Goal: Task Accomplishment & Management: Manage account settings

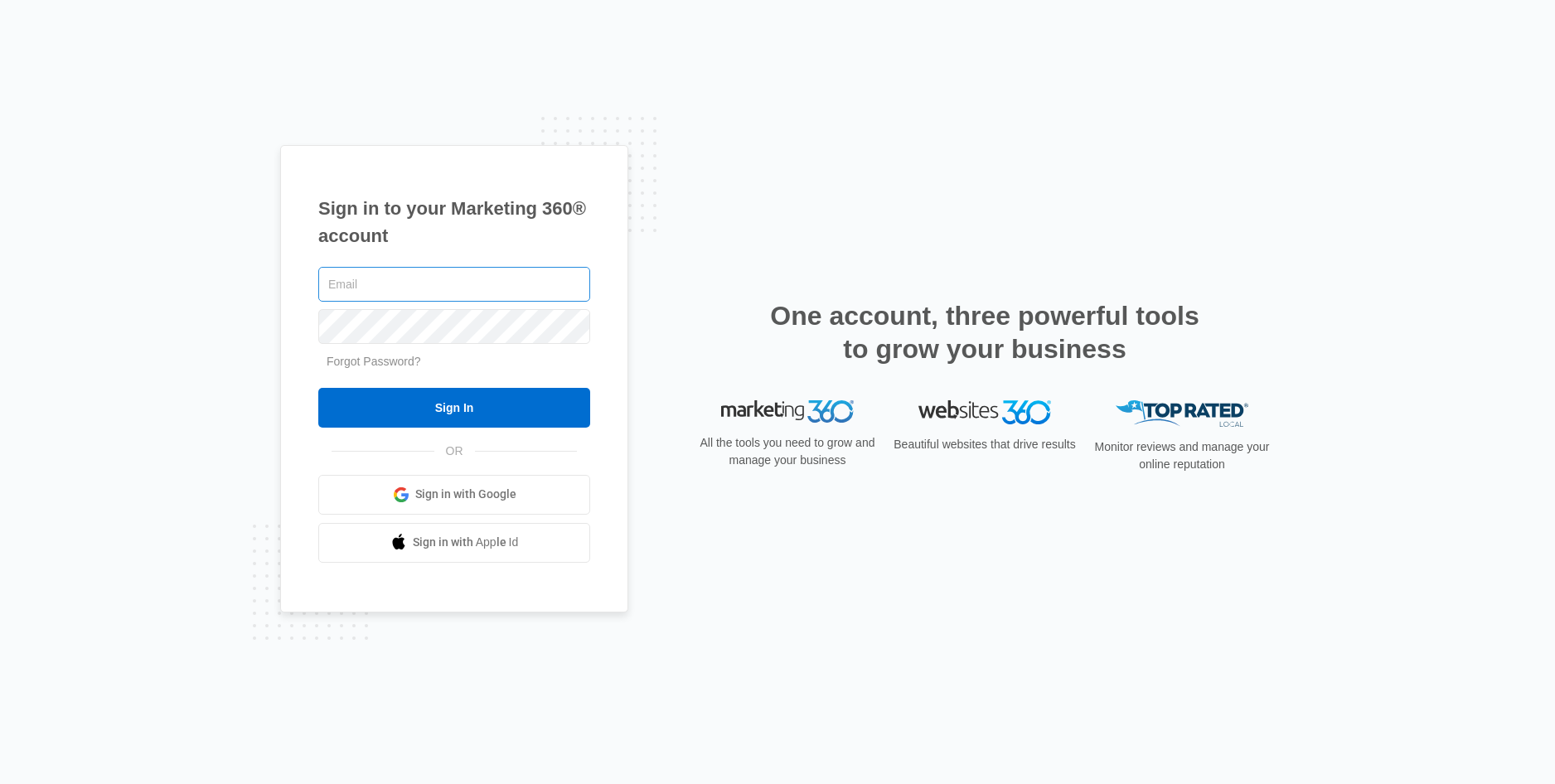
click at [437, 293] on input "text" at bounding box center [454, 283] width 272 height 34
type input "ben@09dental.com"
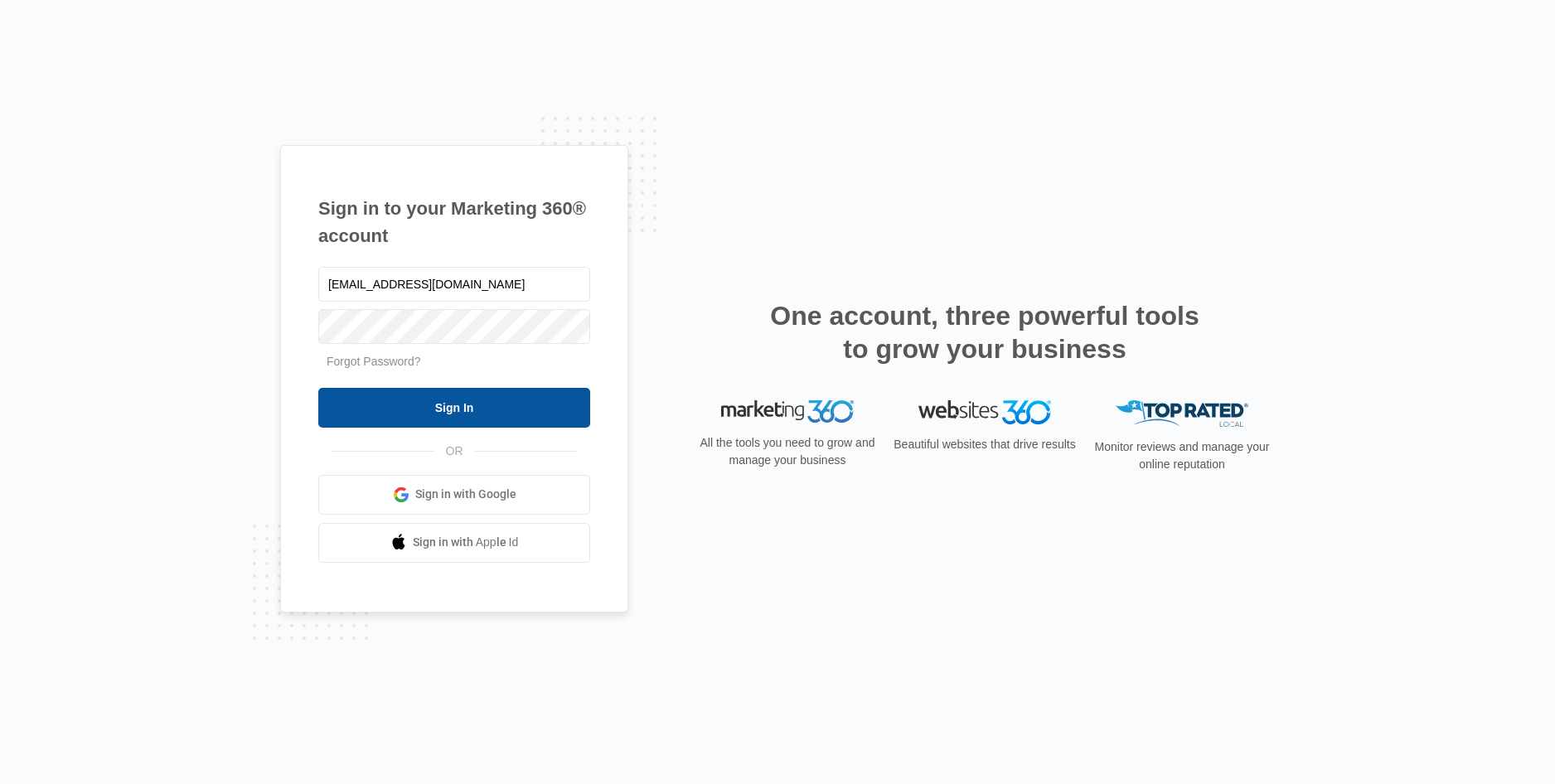
click at [530, 391] on input "Sign In" at bounding box center [454, 407] width 272 height 40
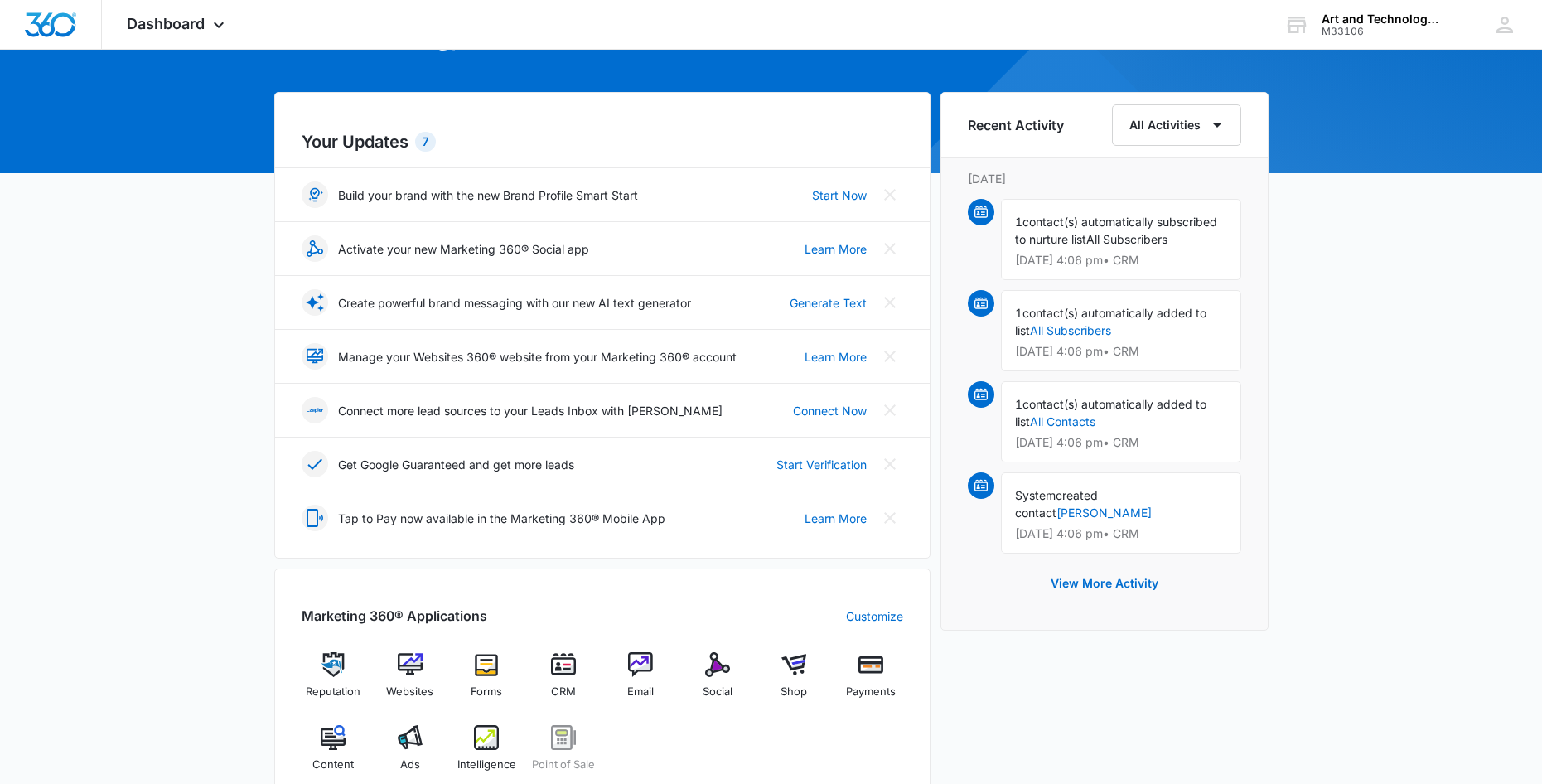
scroll to position [166, 0]
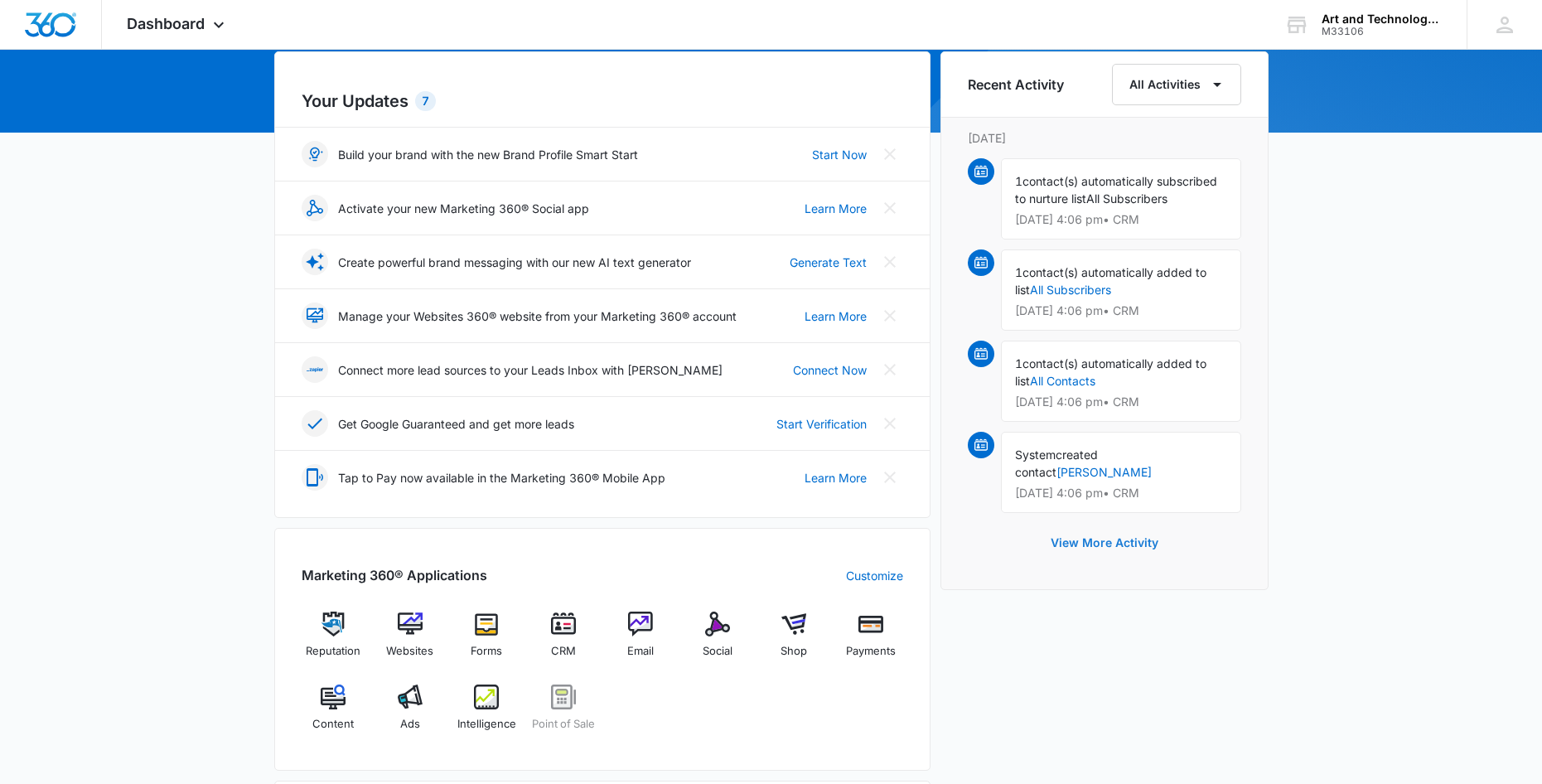
click at [1084, 523] on button "View More Activity" at bounding box center [1104, 543] width 141 height 40
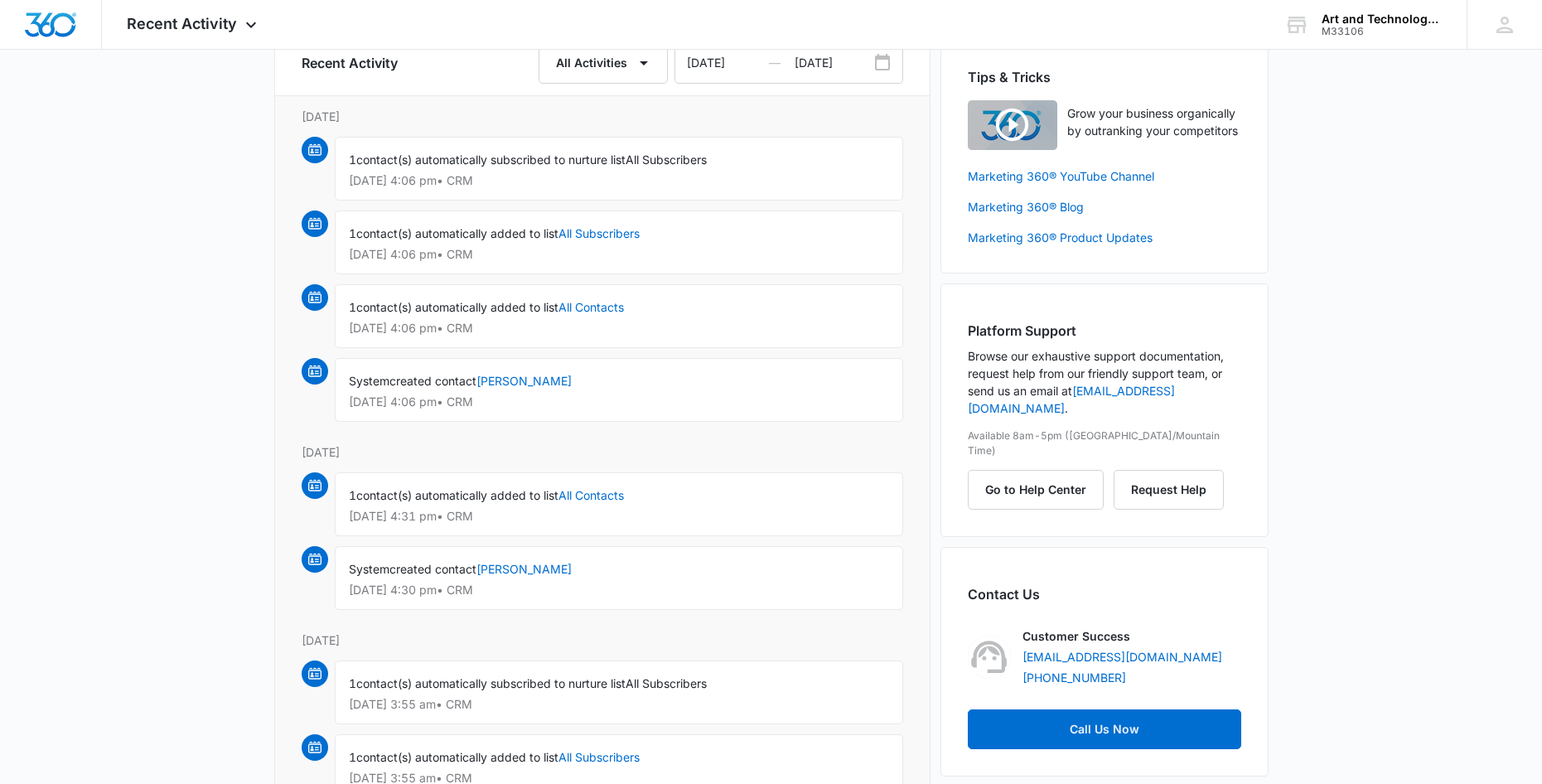
scroll to position [83, 0]
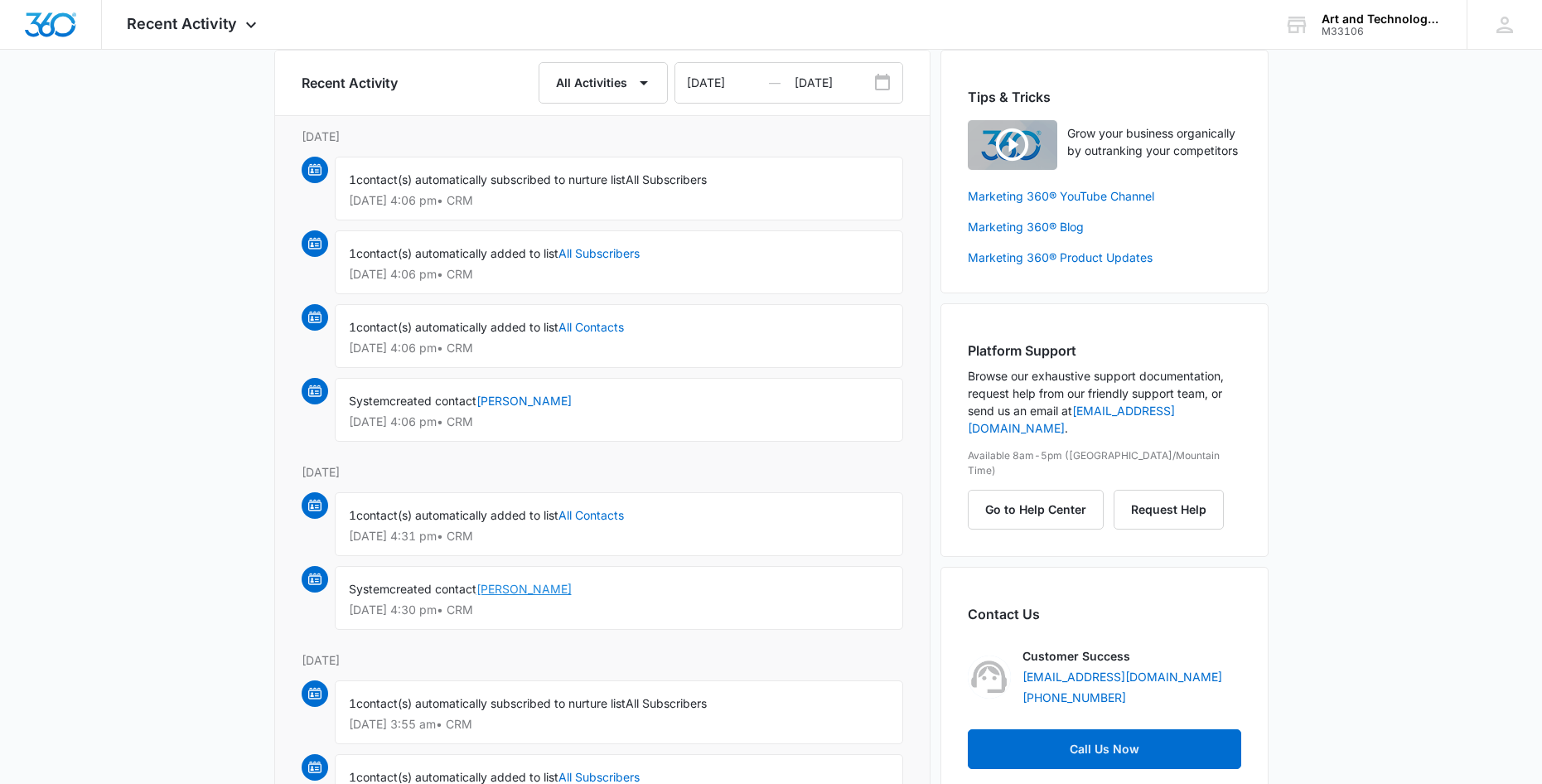
click at [530, 588] on link "[PERSON_NAME]" at bounding box center [524, 588] width 95 height 14
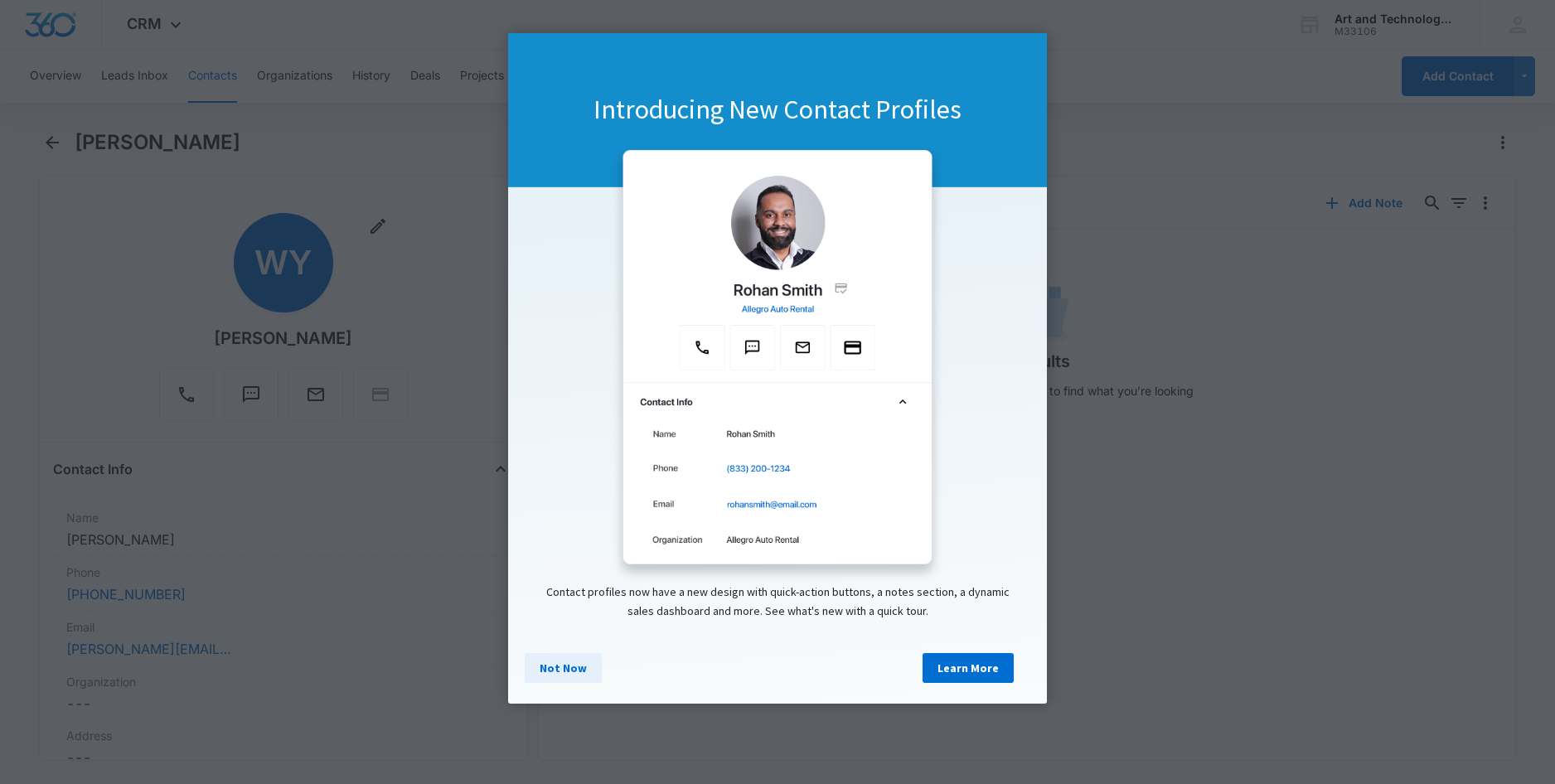
click at [568, 682] on link "Not Now" at bounding box center [563, 667] width 77 height 30
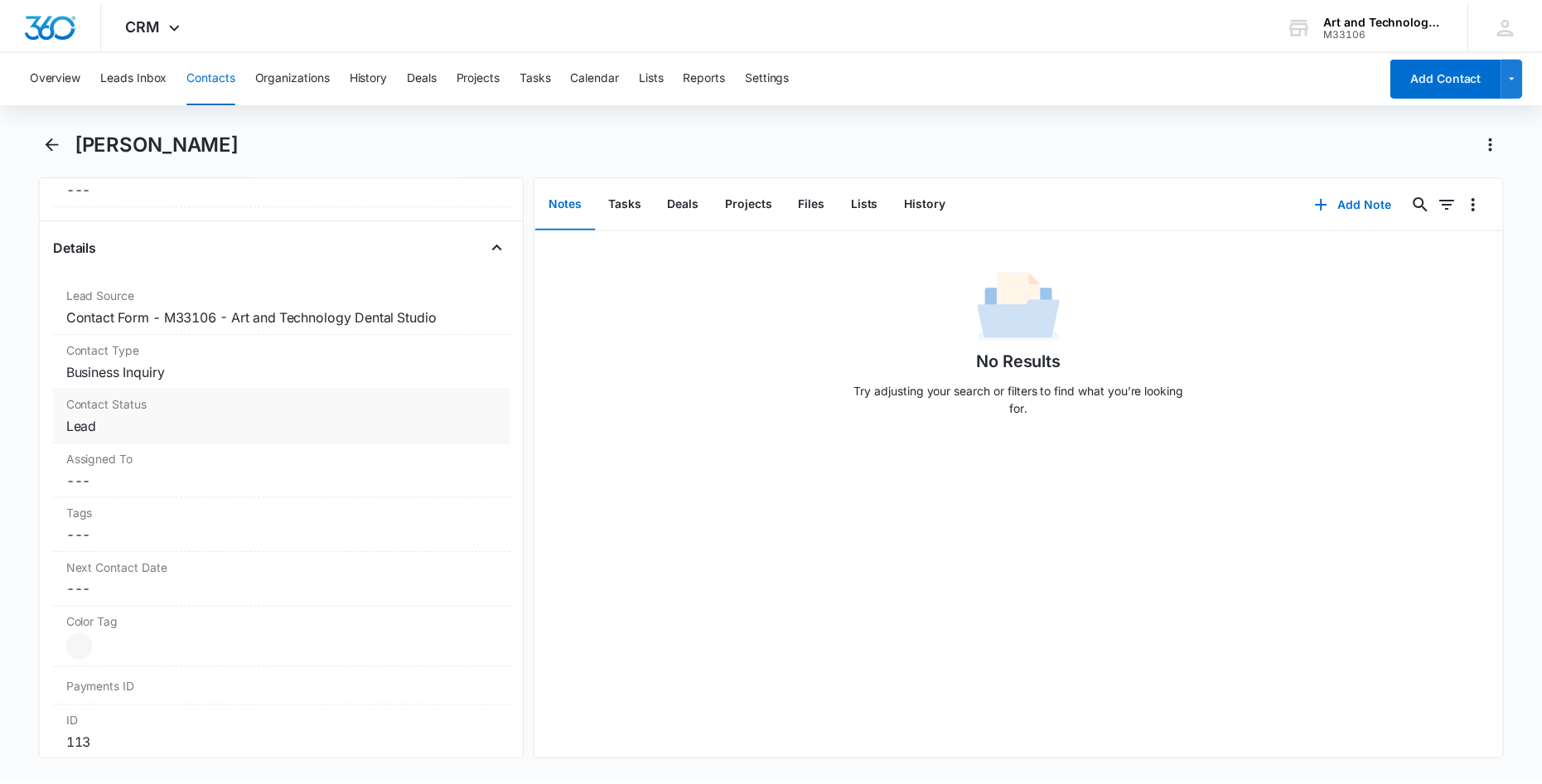
scroll to position [580, 0]
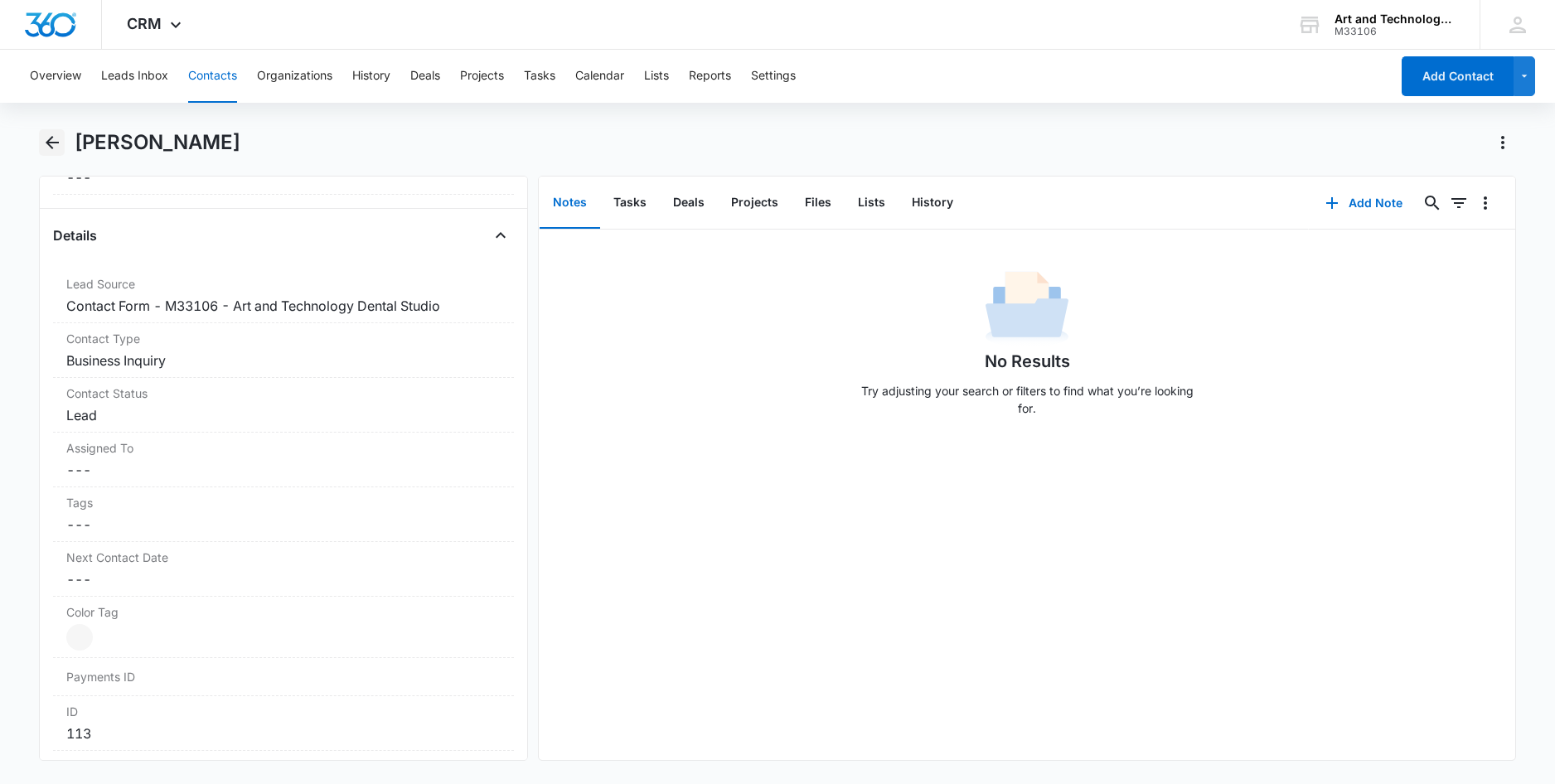
click at [53, 148] on icon "Back" at bounding box center [51, 142] width 20 height 20
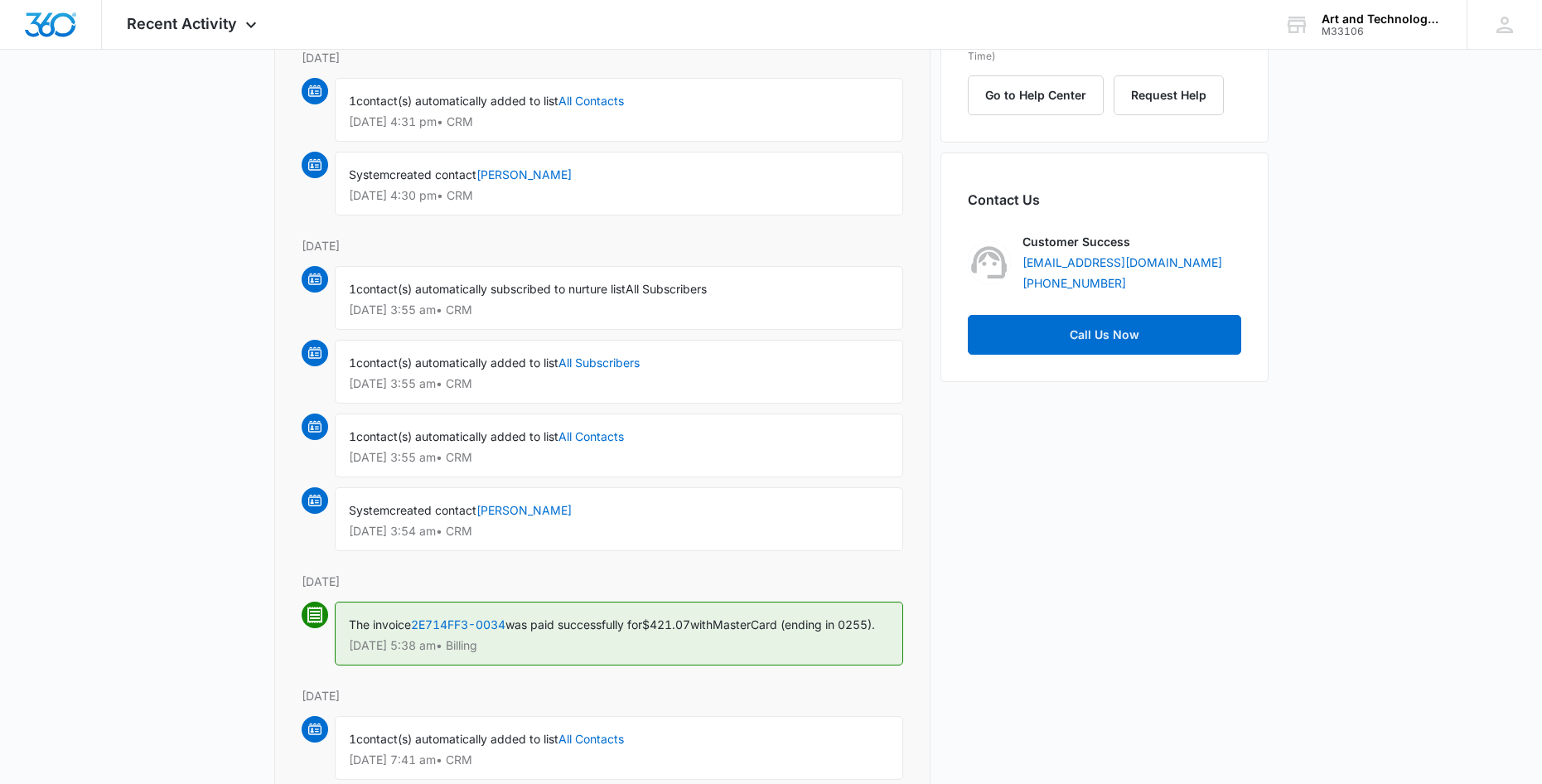
scroll to position [829, 0]
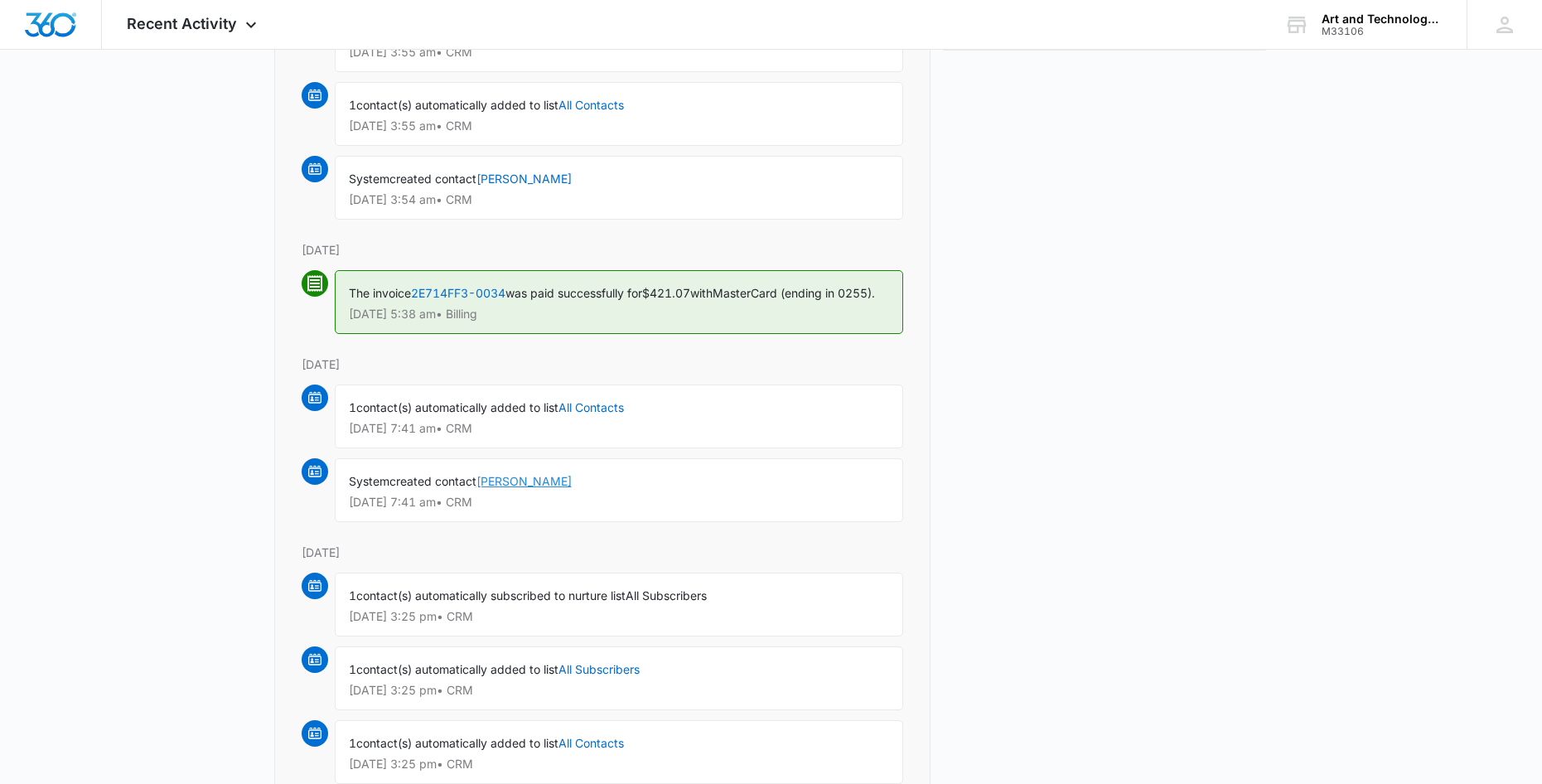
click at [543, 488] on link "[PERSON_NAME]" at bounding box center [524, 480] width 95 height 14
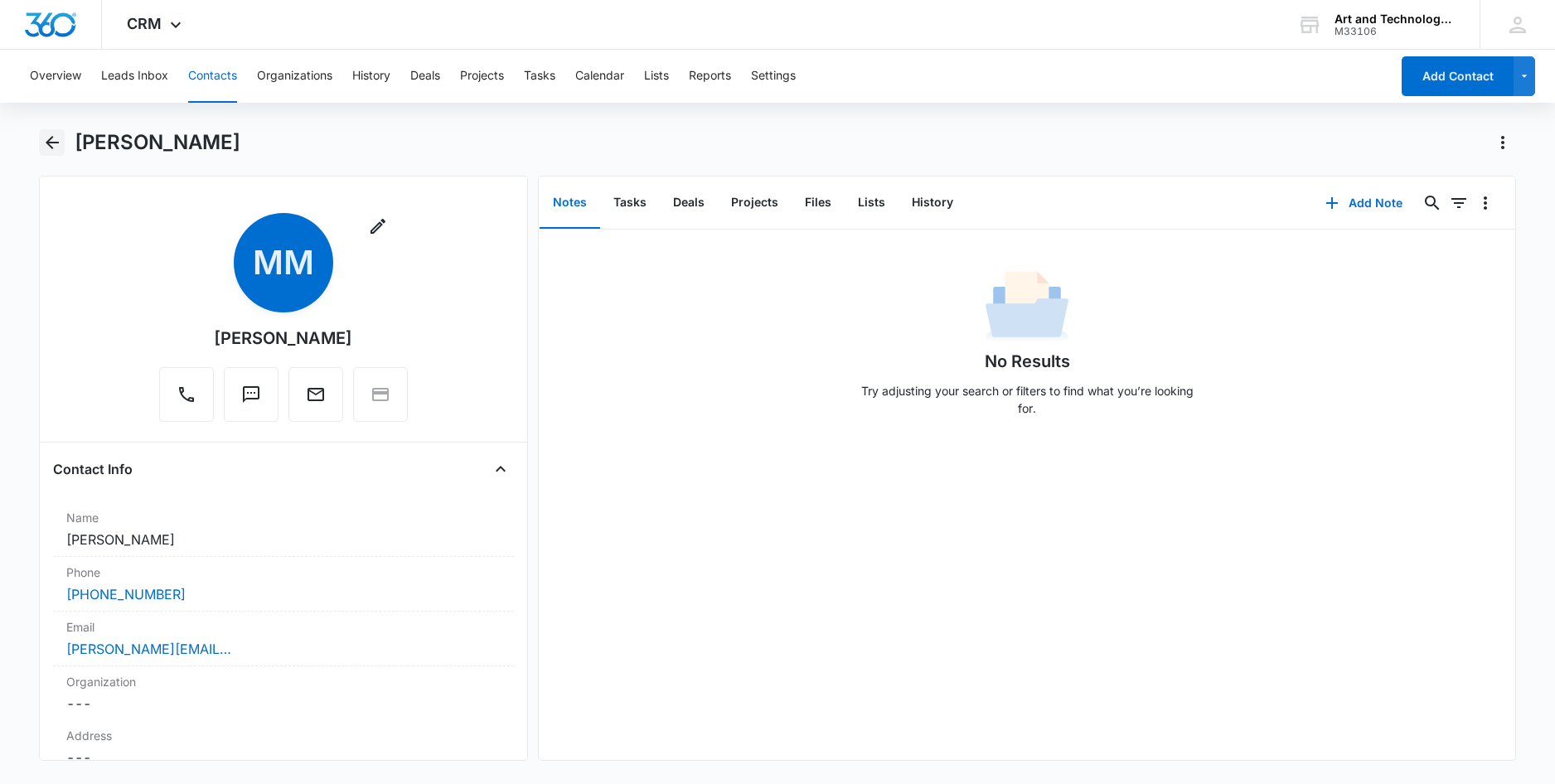
click at [49, 142] on icon "Back" at bounding box center [52, 143] width 13 height 13
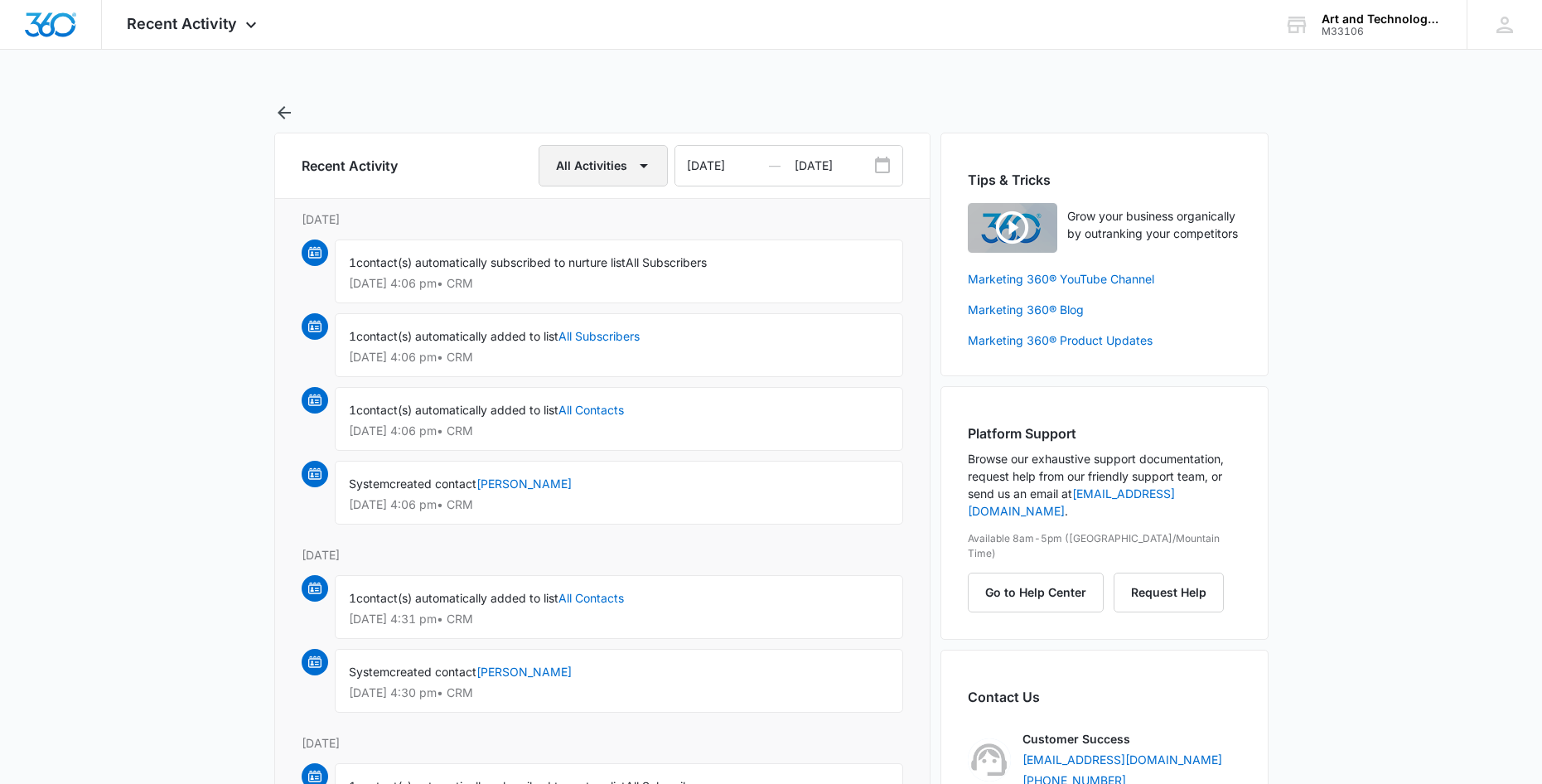
click at [595, 162] on button "All Activities" at bounding box center [603, 166] width 130 height 41
click at [597, 251] on button "Account" at bounding box center [602, 244] width 126 height 25
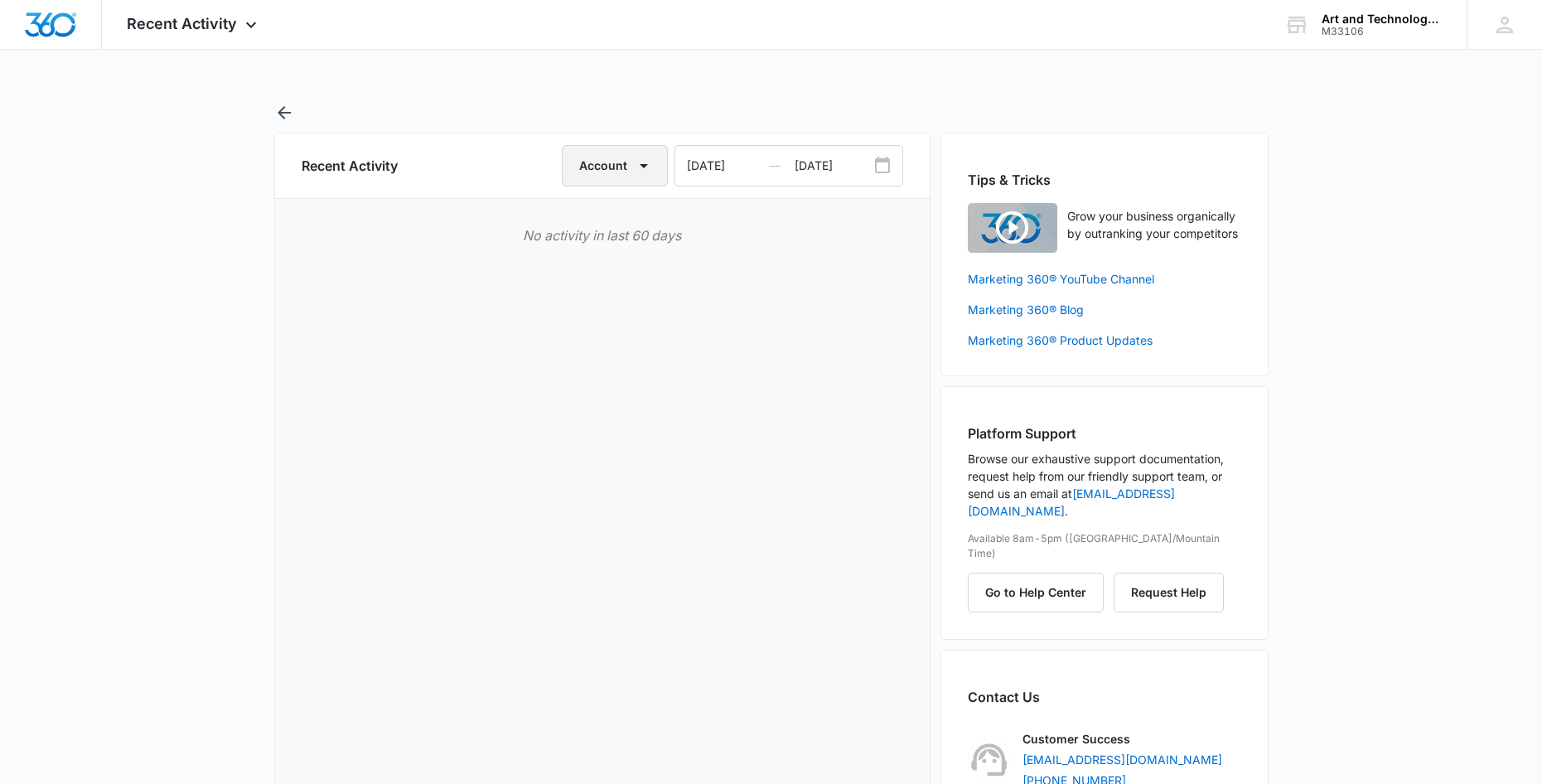
click at [644, 175] on span "button" at bounding box center [643, 165] width 20 height 20
click at [610, 363] on div "Websites" at bounding box center [616, 368] width 66 height 11
click at [637, 173] on icon "button" at bounding box center [643, 165] width 20 height 20
click at [599, 308] on button "CRM" at bounding box center [621, 319] width 126 height 25
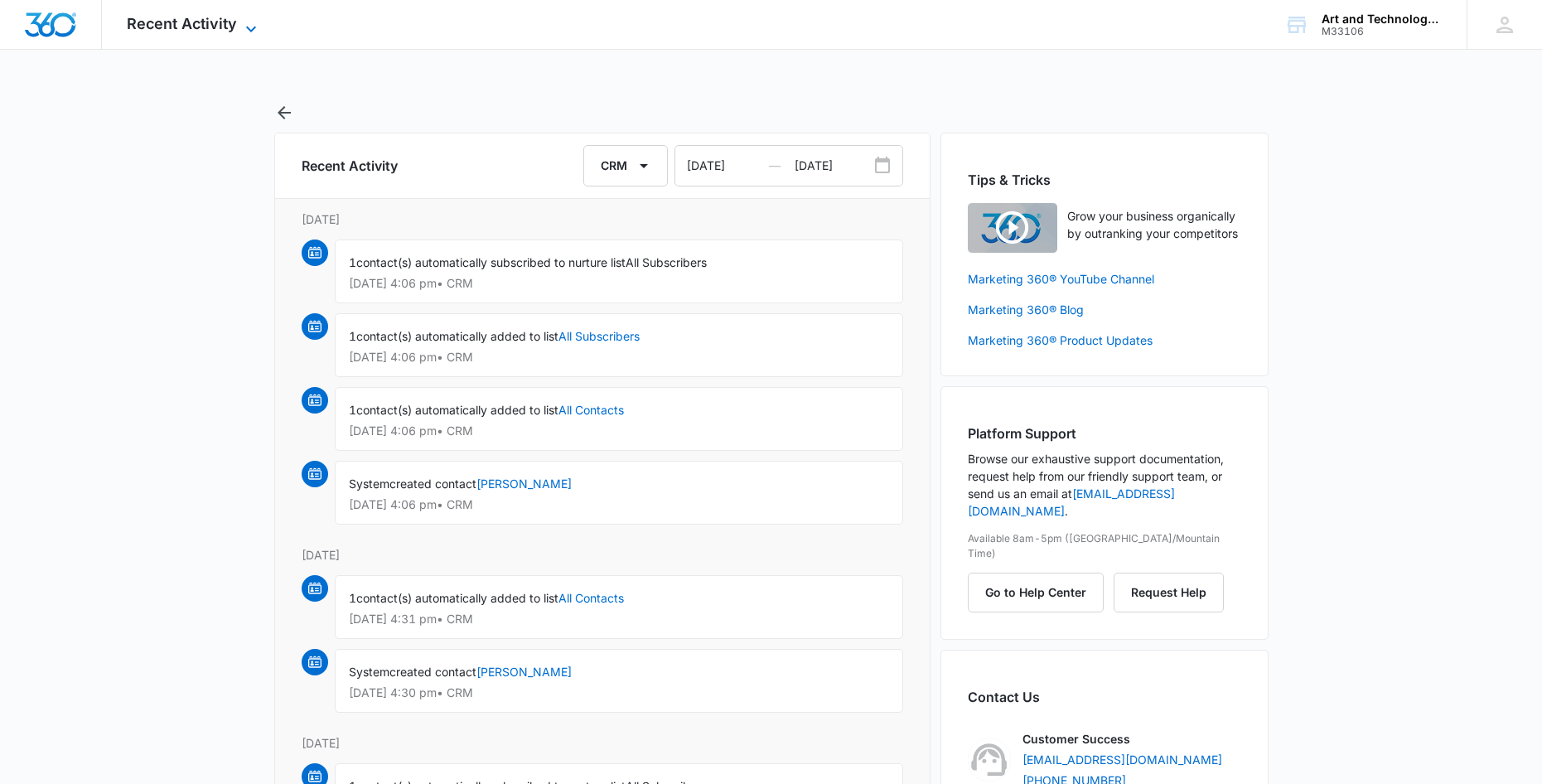
click at [253, 33] on icon at bounding box center [251, 28] width 20 height 20
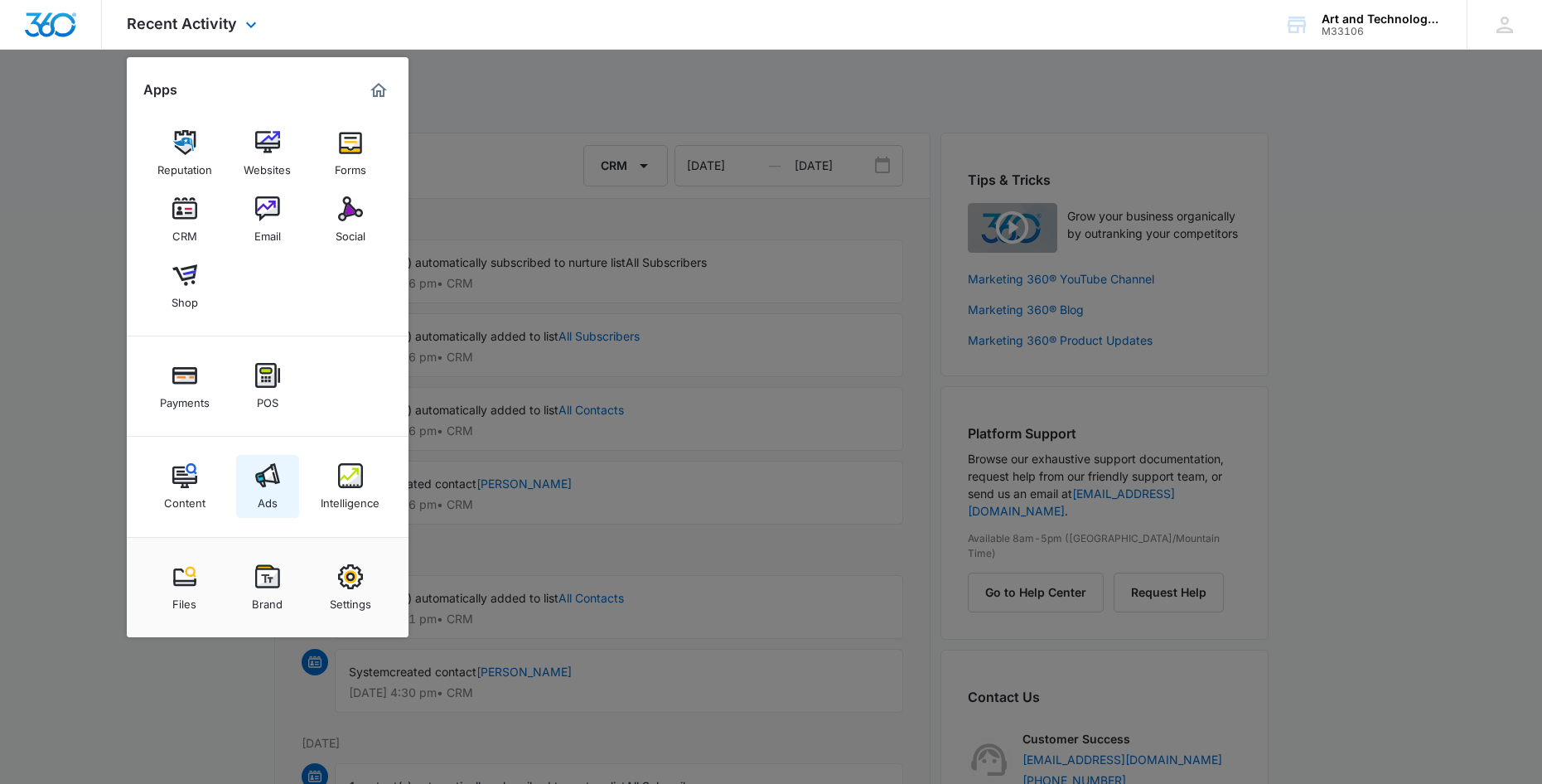
click at [268, 488] on div "Ads" at bounding box center [267, 498] width 20 height 21
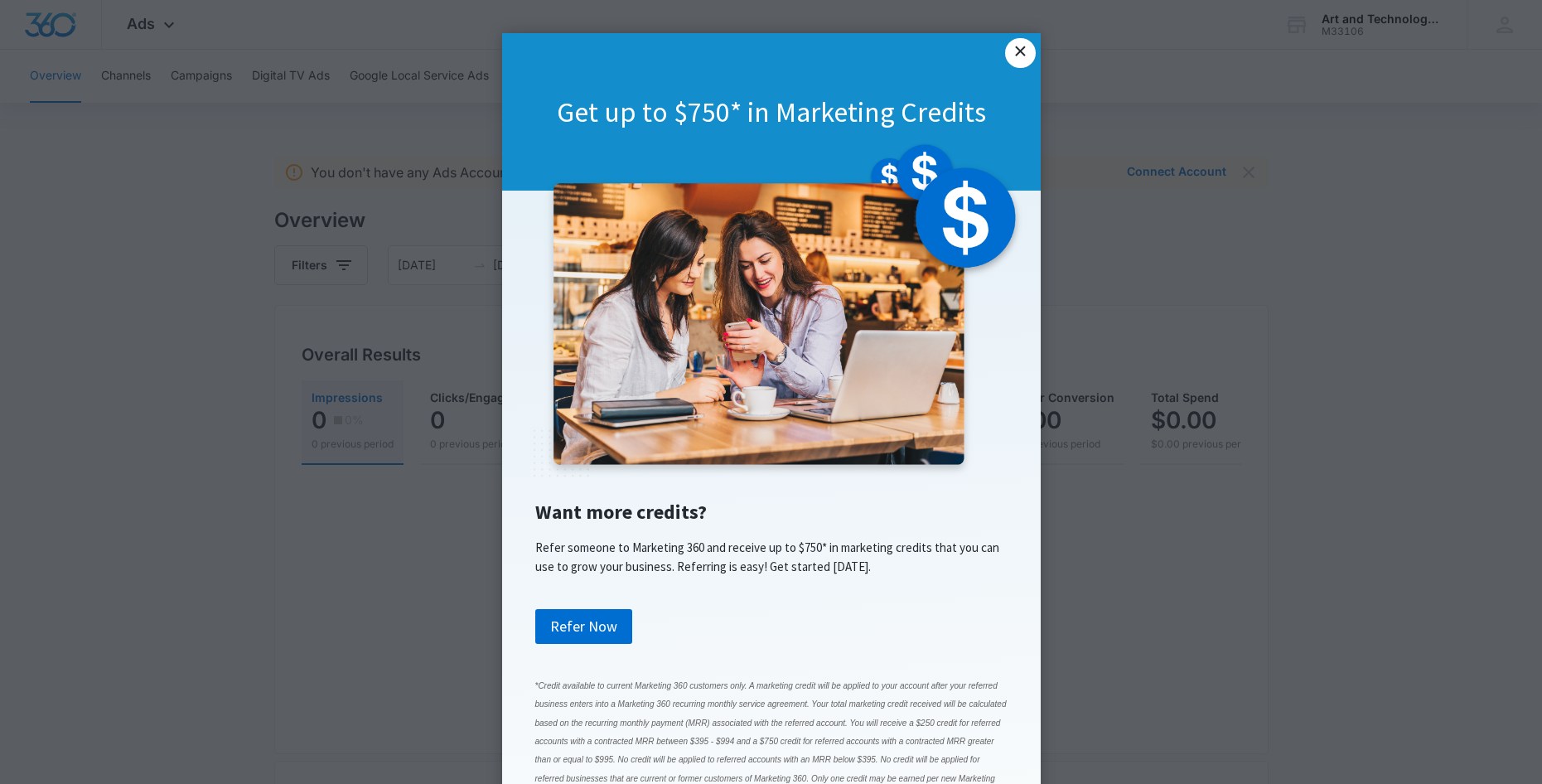
click at [1009, 63] on link "×" at bounding box center [1020, 53] width 30 height 30
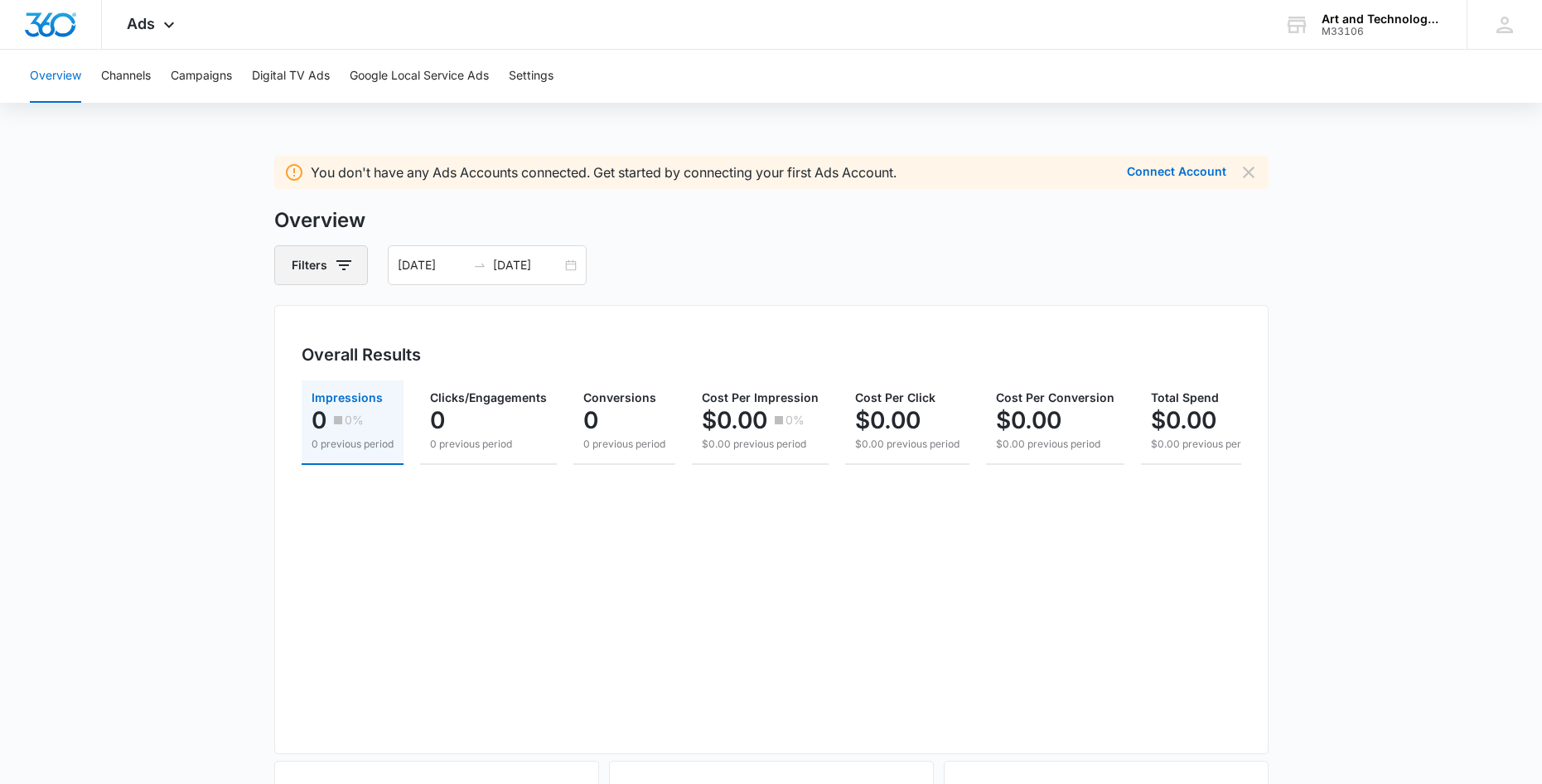
click at [338, 269] on icon "button" at bounding box center [343, 265] width 20 height 20
click at [452, 267] on input "[DATE]" at bounding box center [433, 266] width 69 height 19
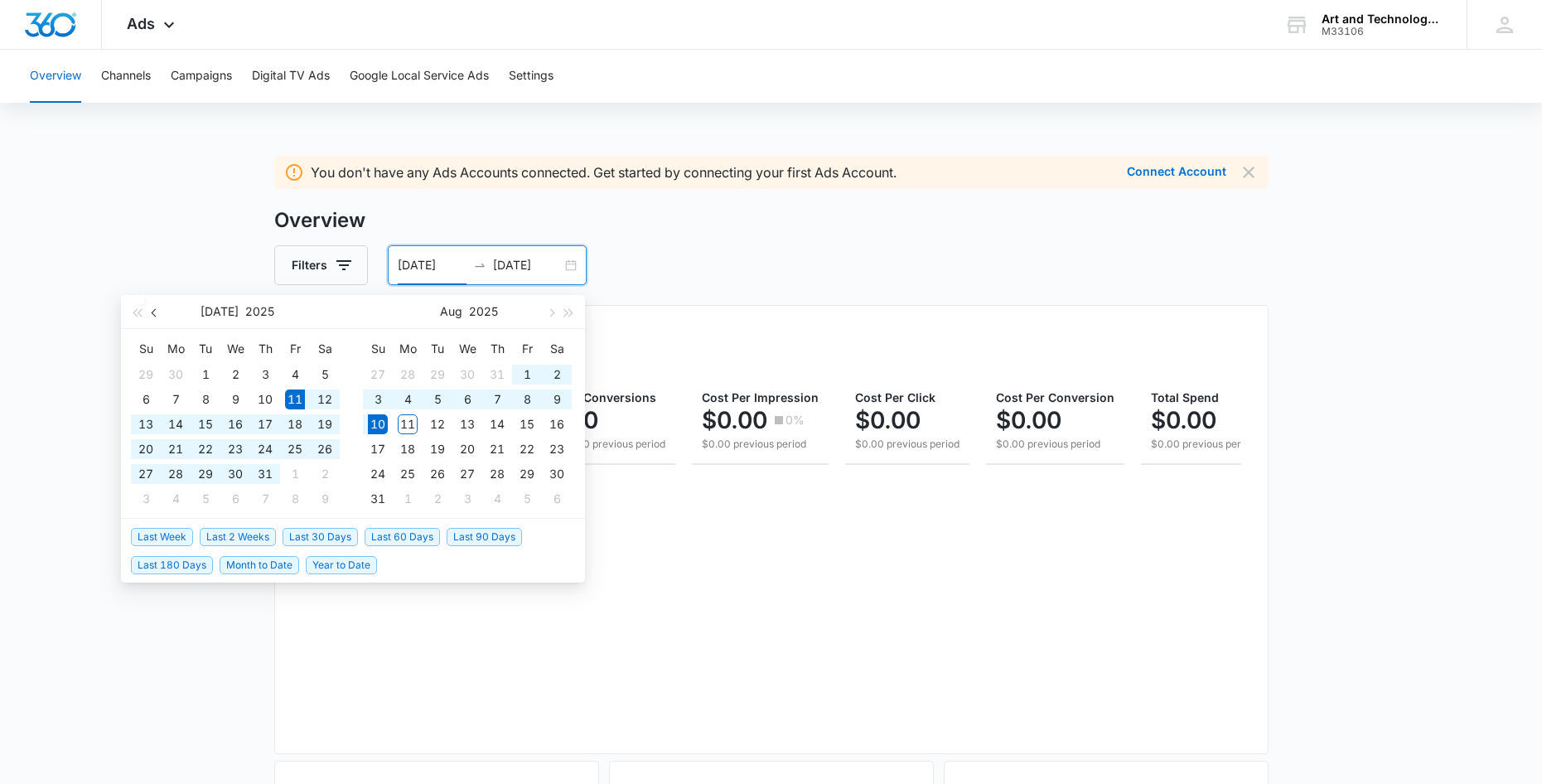
click at [158, 316] on button "button" at bounding box center [155, 311] width 19 height 34
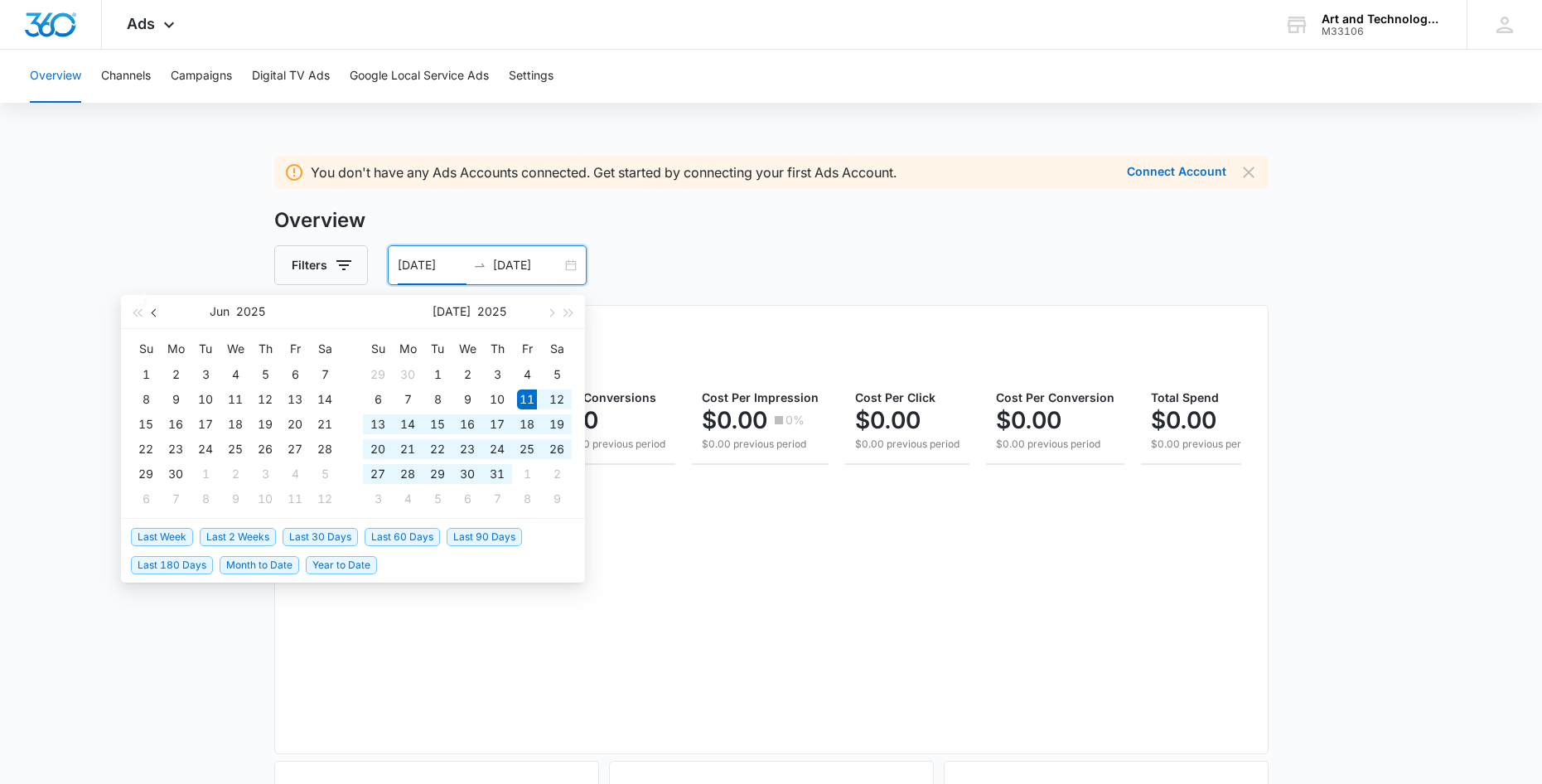
click at [158, 316] on button "button" at bounding box center [155, 311] width 19 height 34
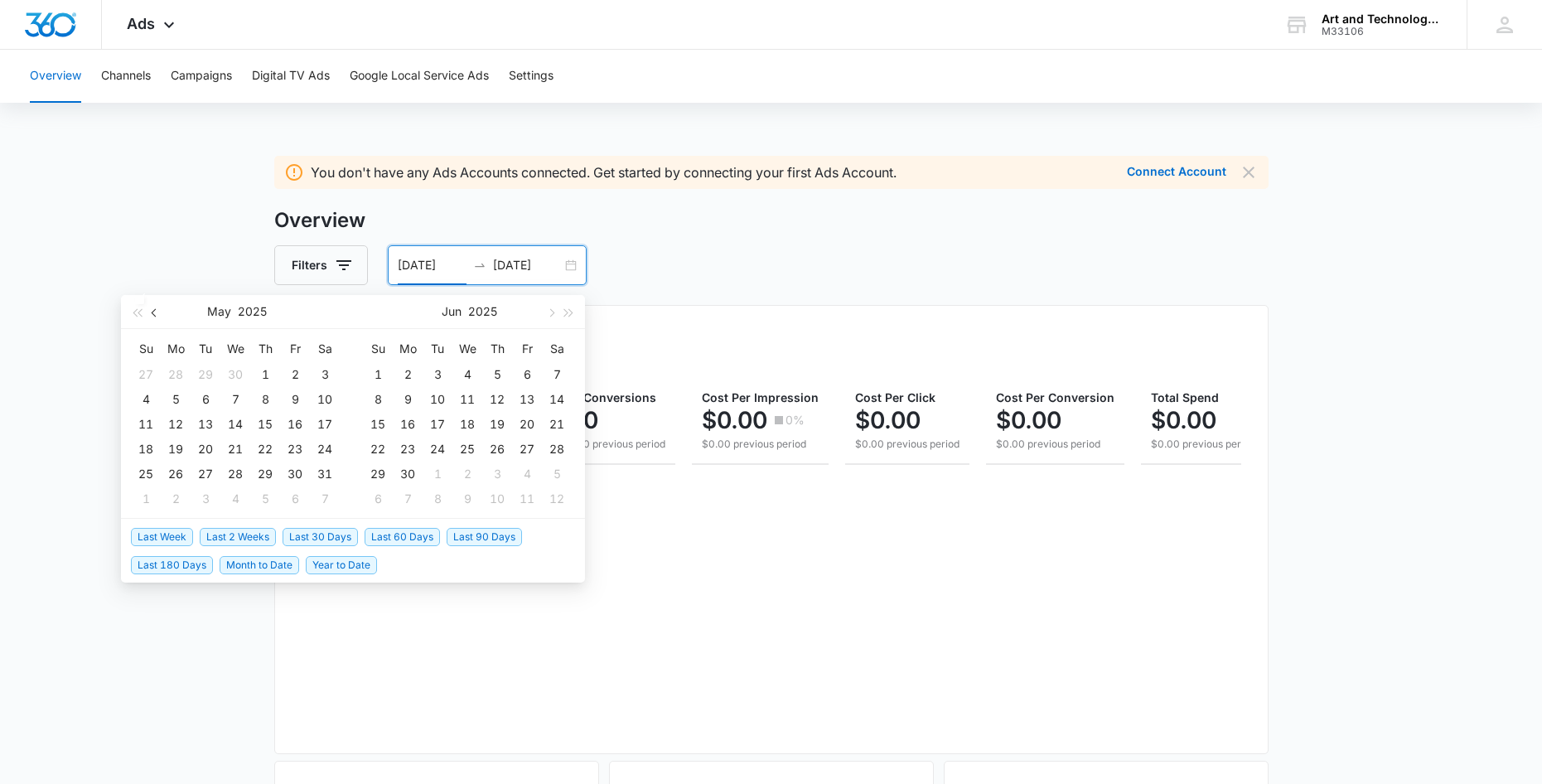
click at [158, 316] on button "button" at bounding box center [155, 311] width 19 height 34
type input "[DATE]"
click at [321, 374] on div "1" at bounding box center [324, 374] width 20 height 20
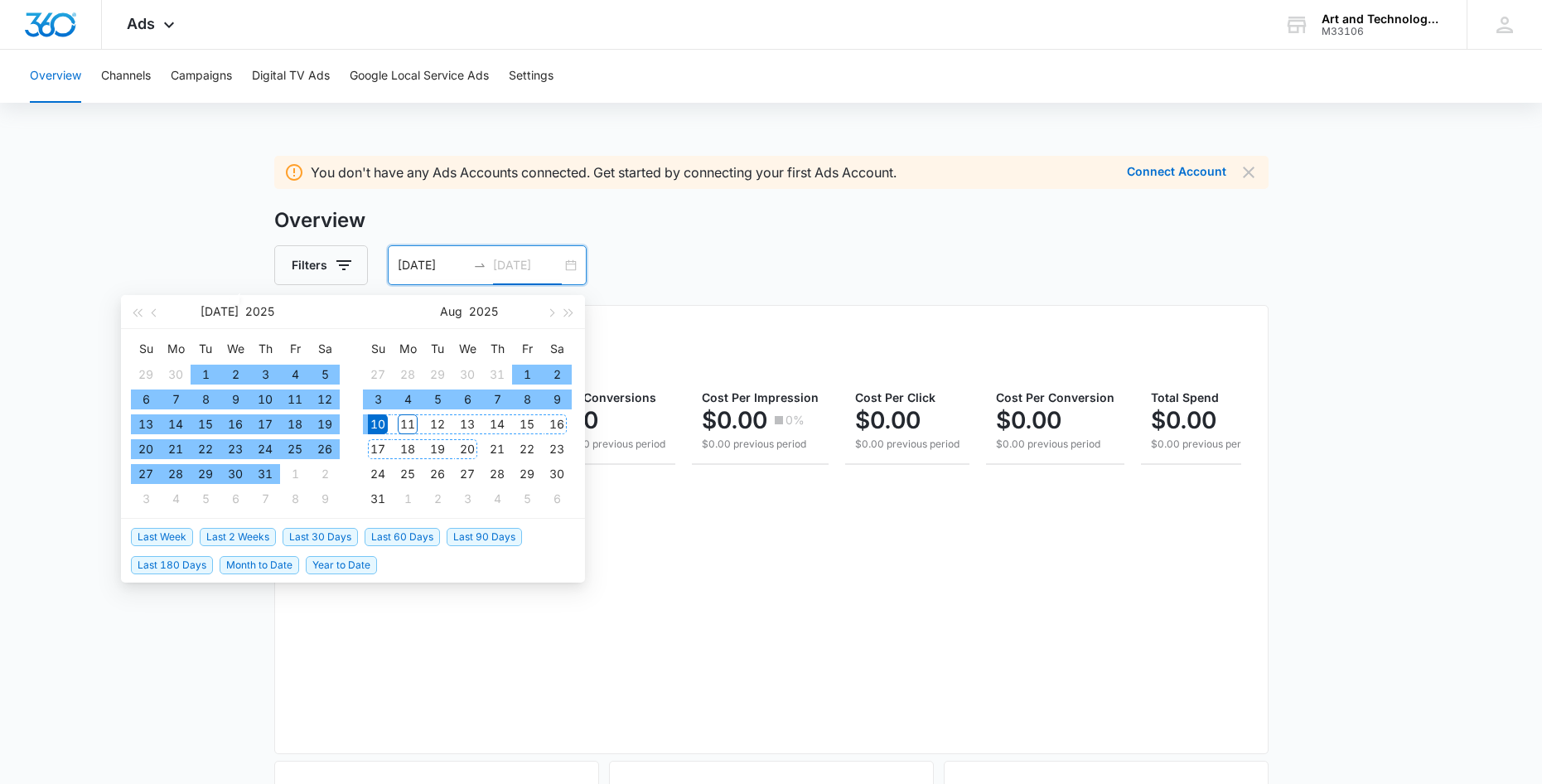
type input "[DATE]"
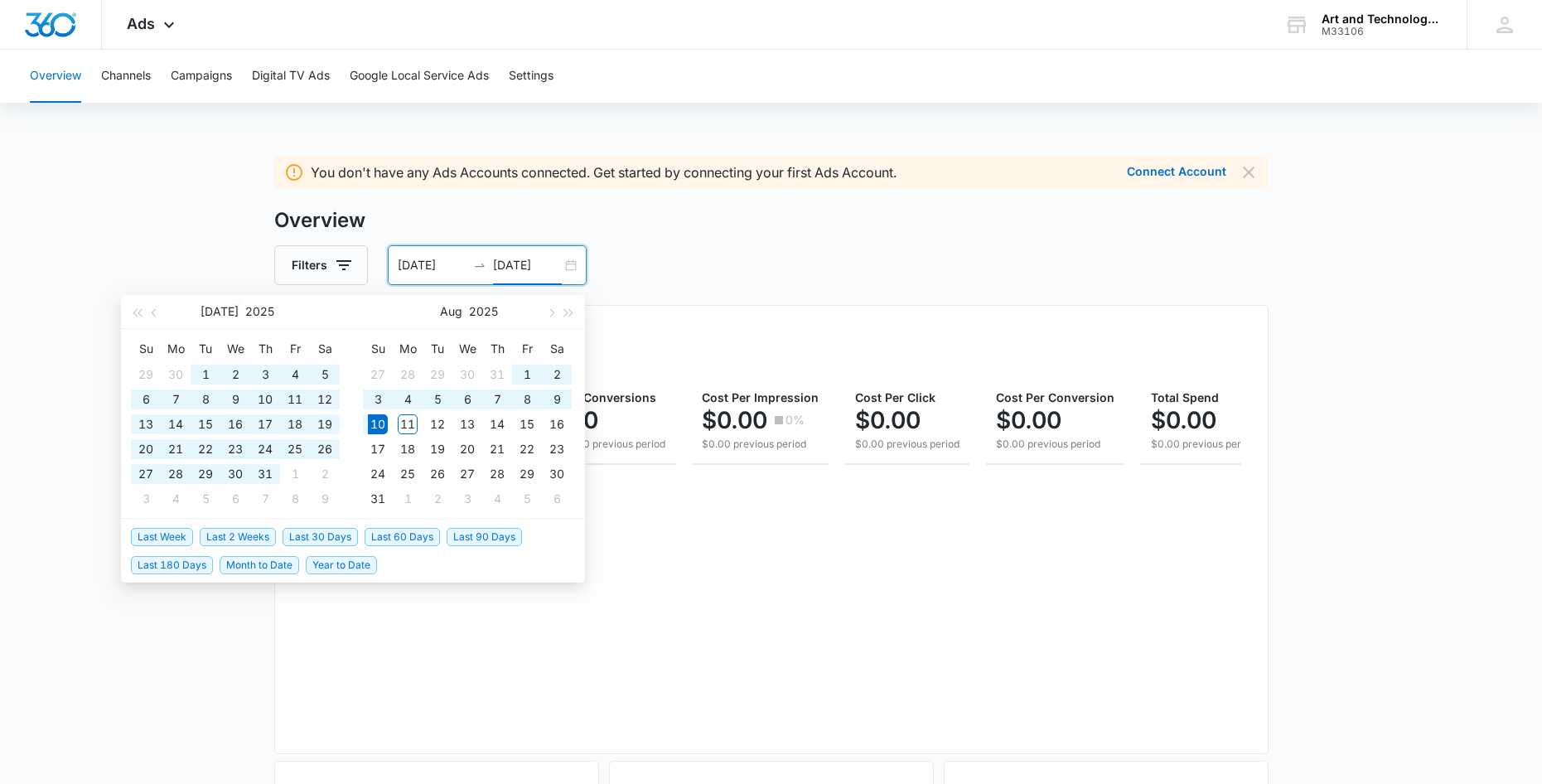
click at [654, 598] on div at bounding box center [771, 602] width 940 height 249
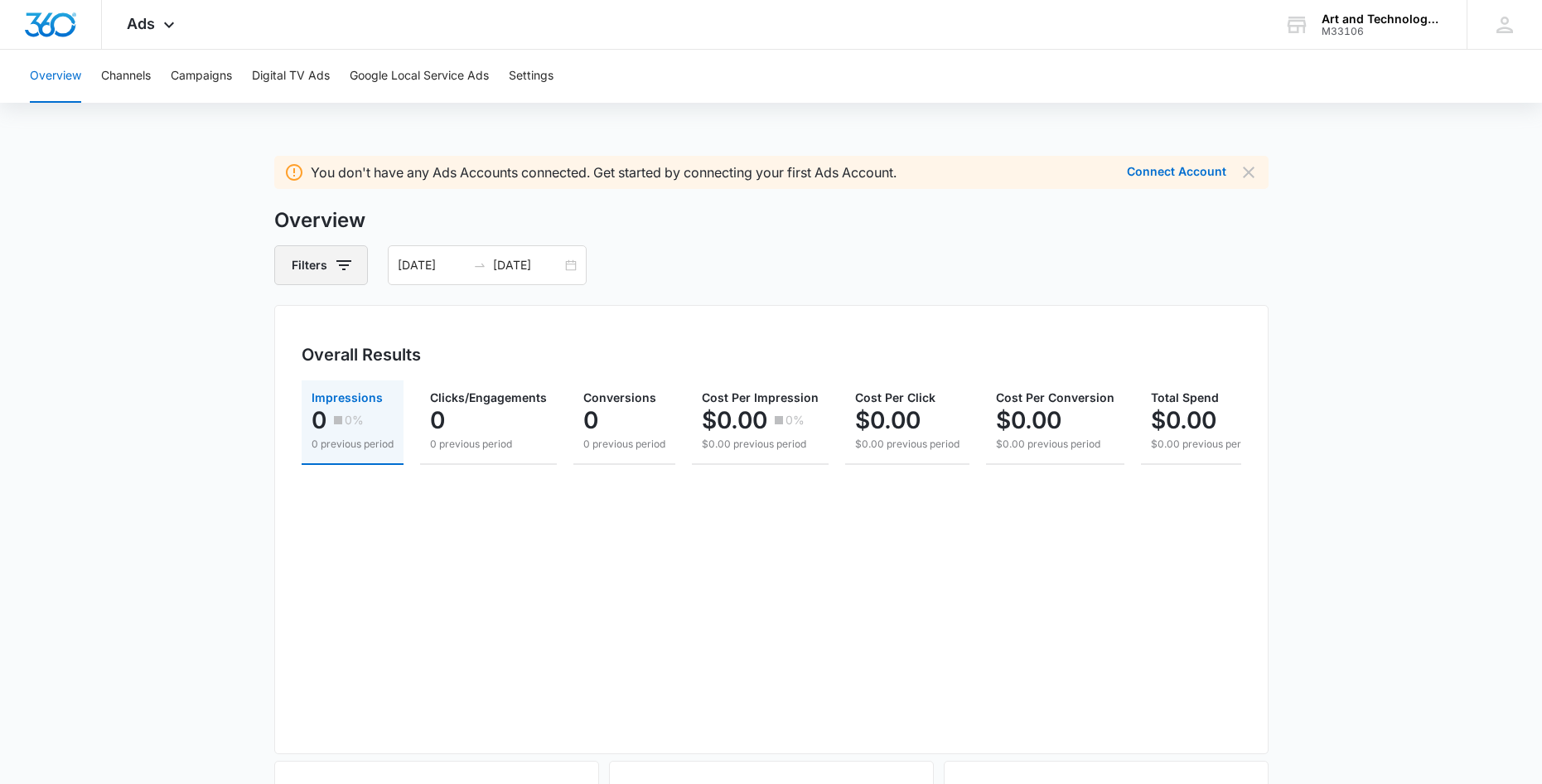
click at [349, 274] on icon "button" at bounding box center [343, 265] width 20 height 20
click at [448, 271] on input "[DATE]" at bounding box center [433, 266] width 69 height 19
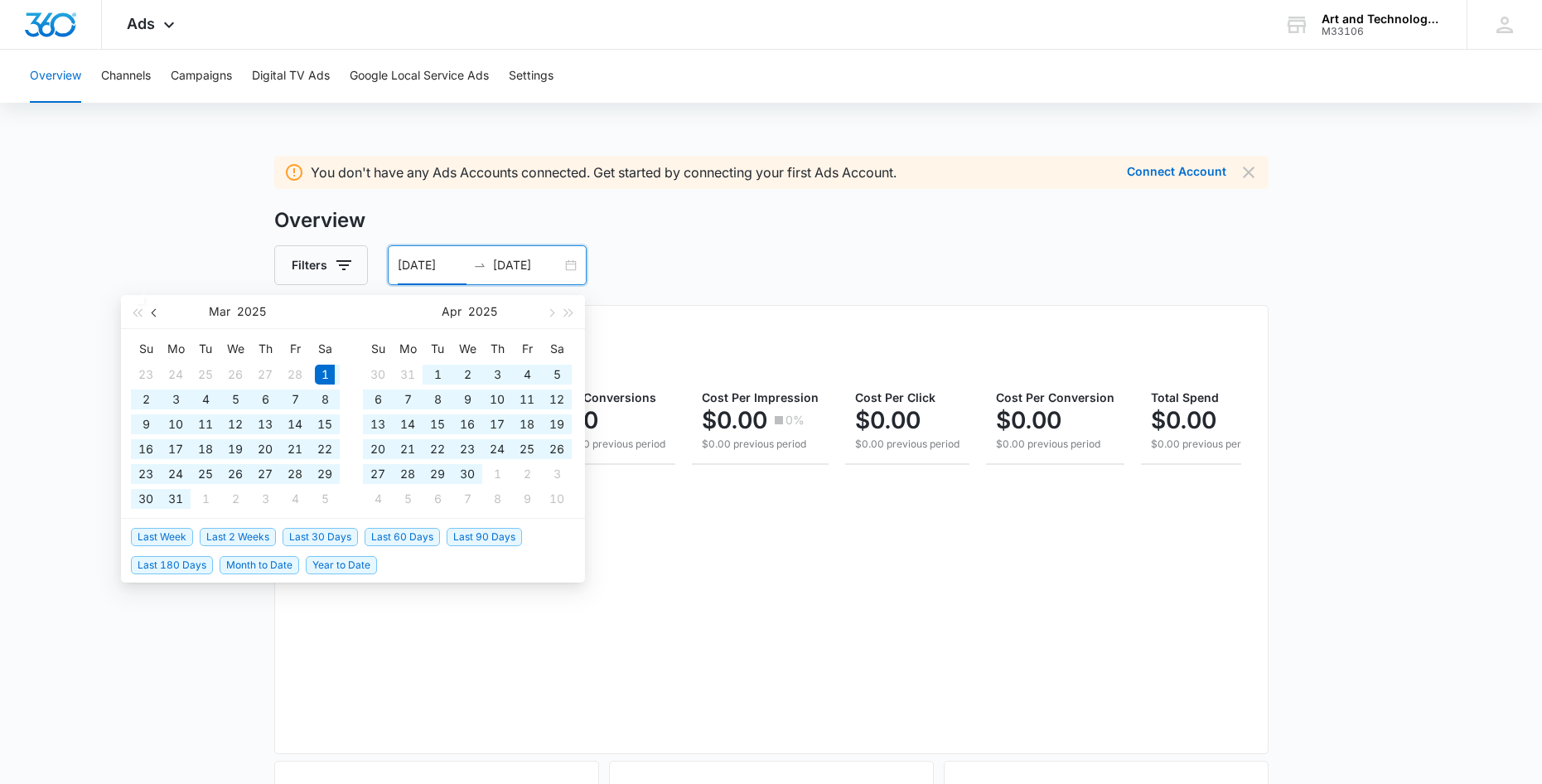
click at [159, 316] on button "button" at bounding box center [155, 311] width 19 height 34
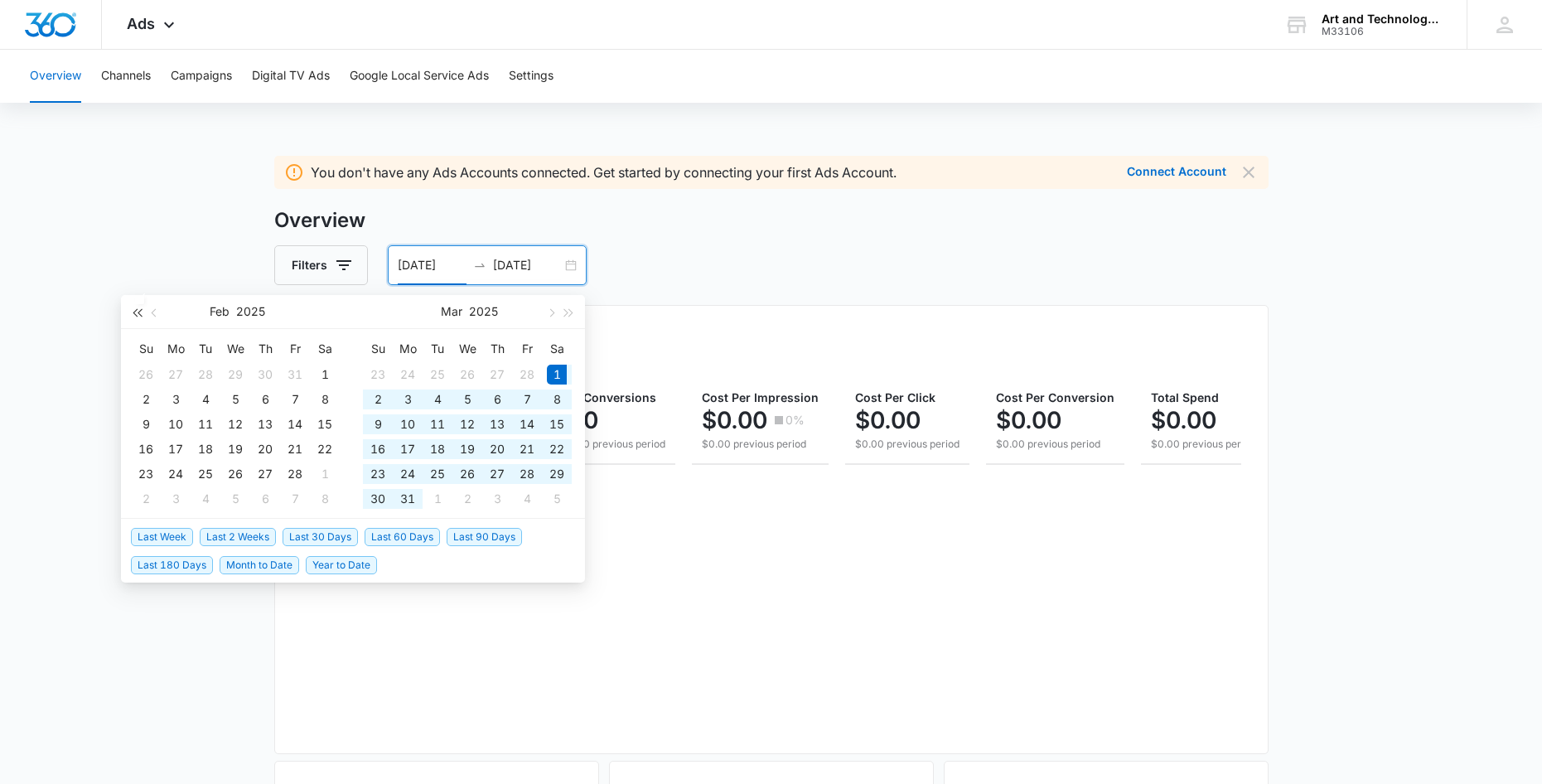
click at [141, 316] on span "button" at bounding box center [136, 312] width 8 height 8
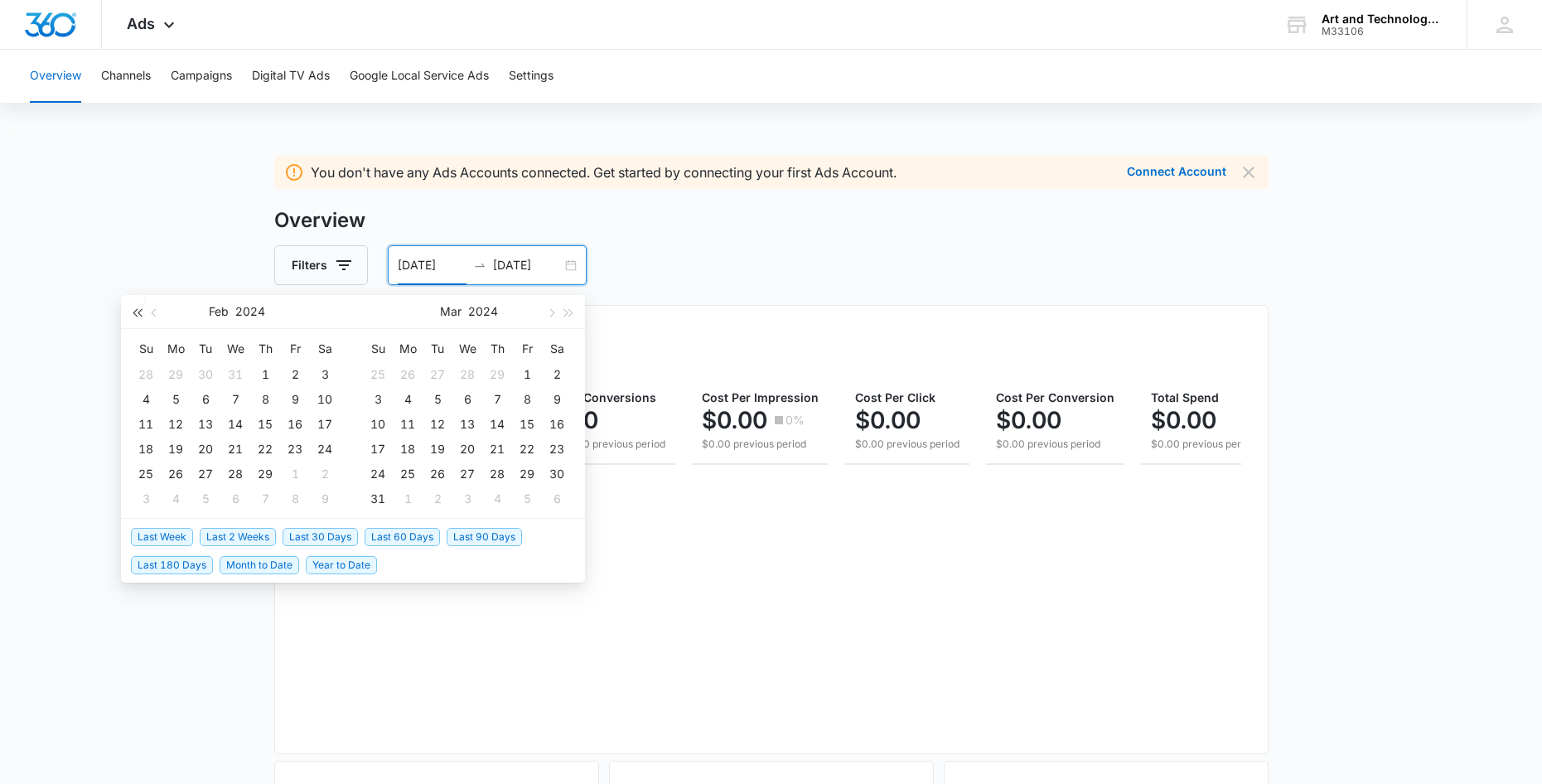
click at [141, 316] on span "button" at bounding box center [136, 312] width 8 height 8
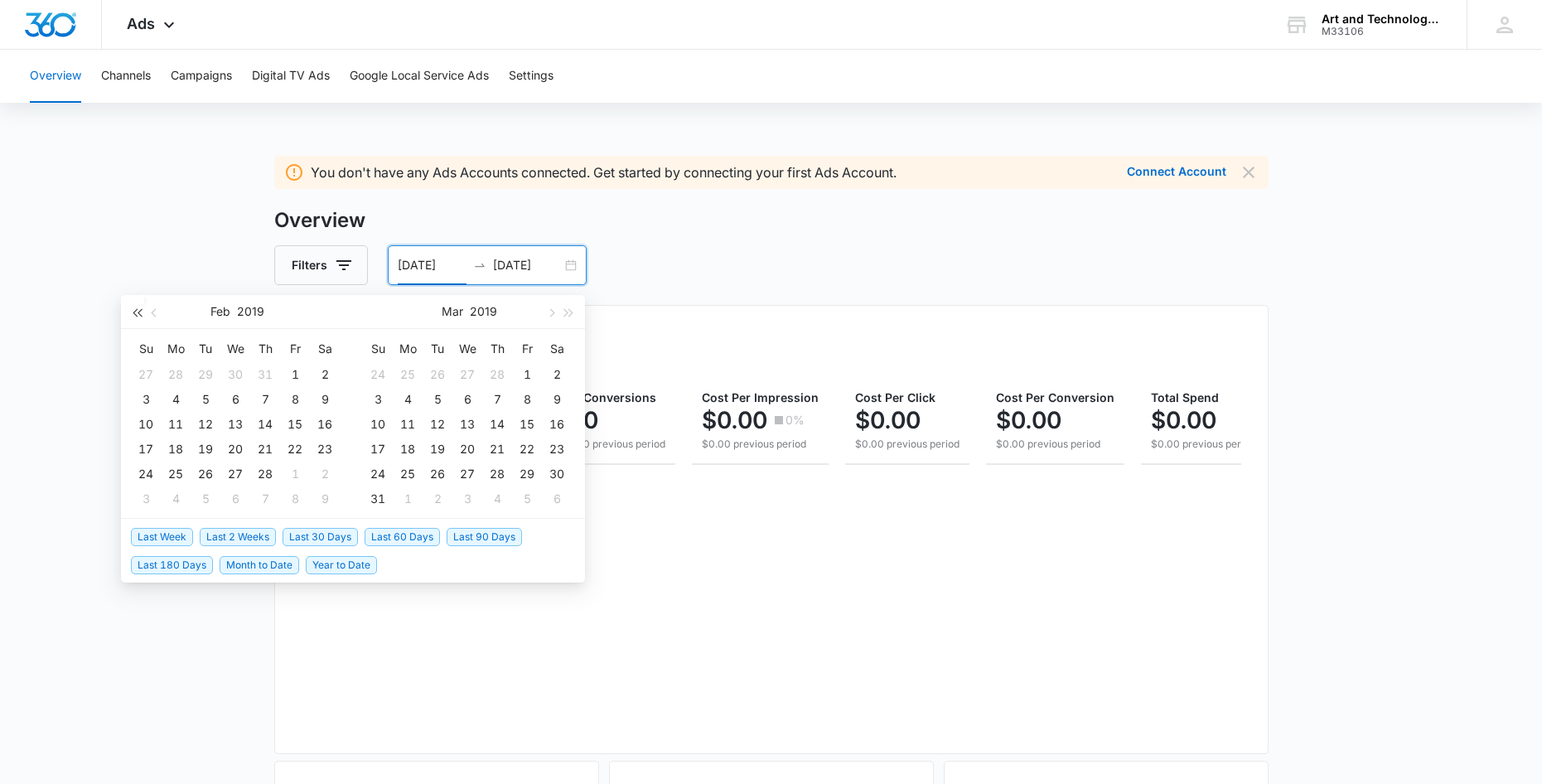
click at [141, 316] on span "button" at bounding box center [136, 312] width 8 height 8
click at [566, 309] on span "button" at bounding box center [569, 312] width 8 height 8
click at [158, 314] on button "button" at bounding box center [155, 311] width 19 height 34
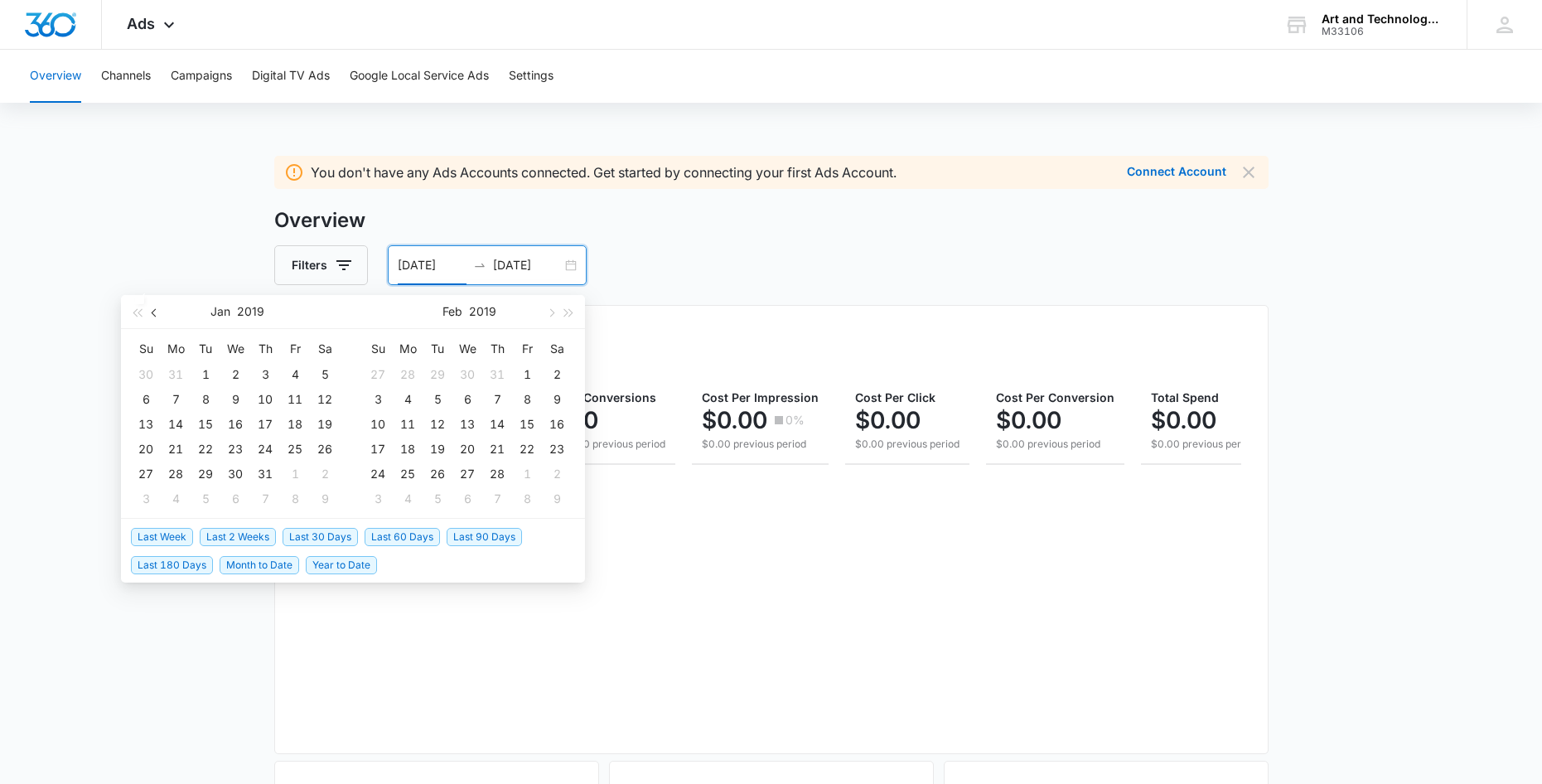
click at [158, 314] on button "button" at bounding box center [155, 311] width 19 height 34
type input "[DATE]"
click at [443, 371] on div "1" at bounding box center [437, 374] width 20 height 20
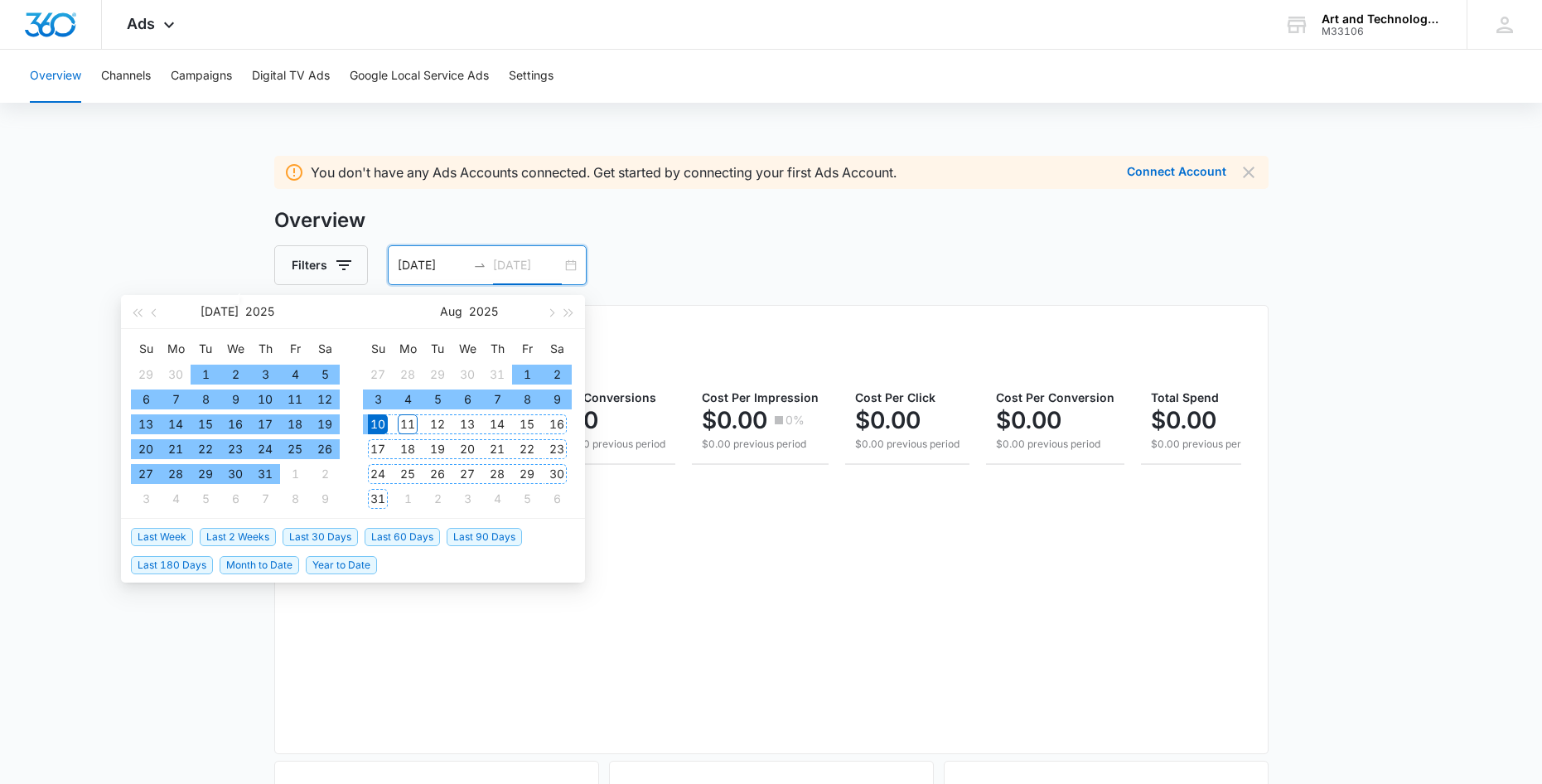
type input "[DATE]"
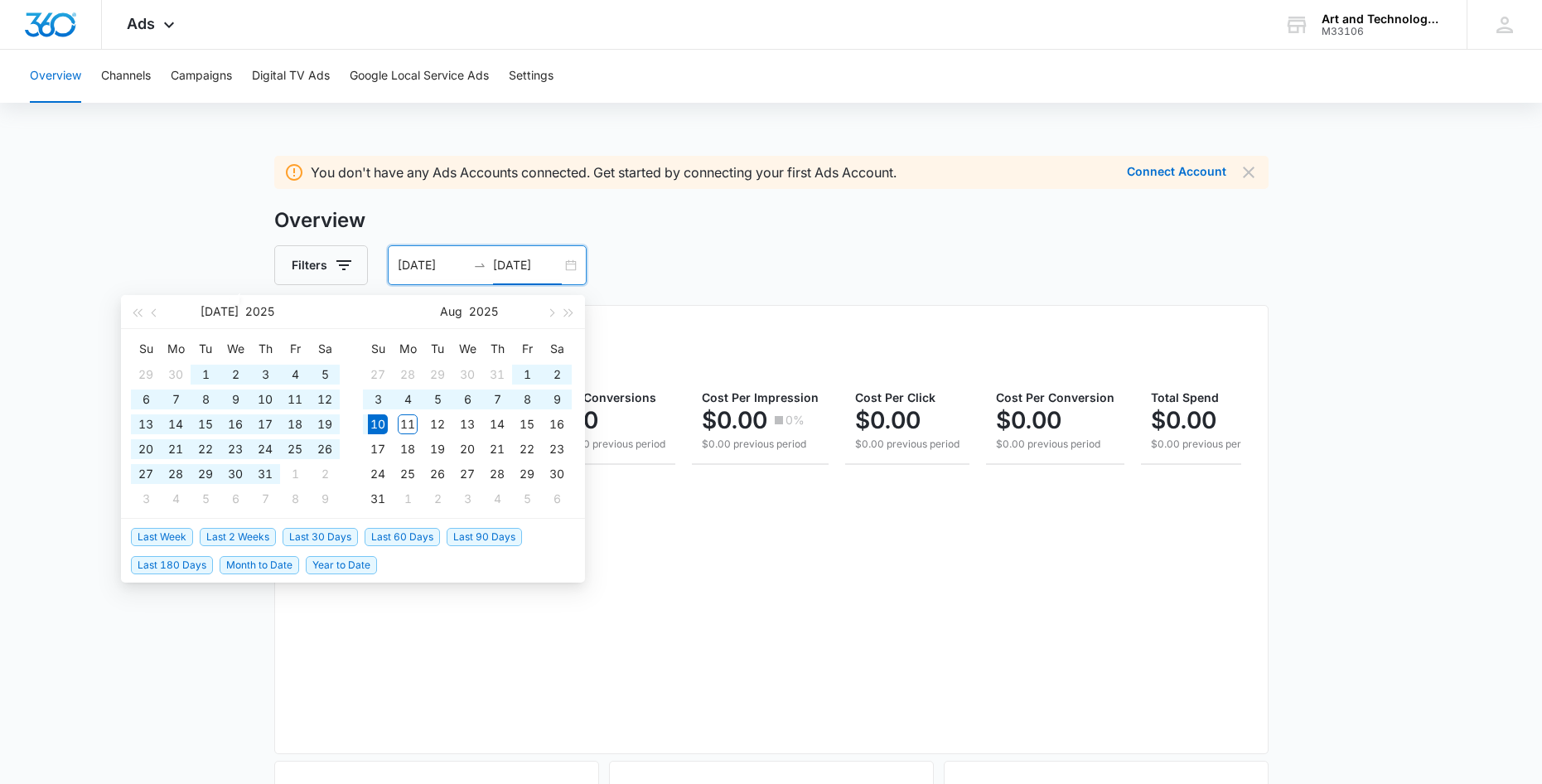
click at [1279, 288] on main "You don't have any Ads Accounts connected. Get started by connecting your first…" at bounding box center [771, 746] width 1542 height 1180
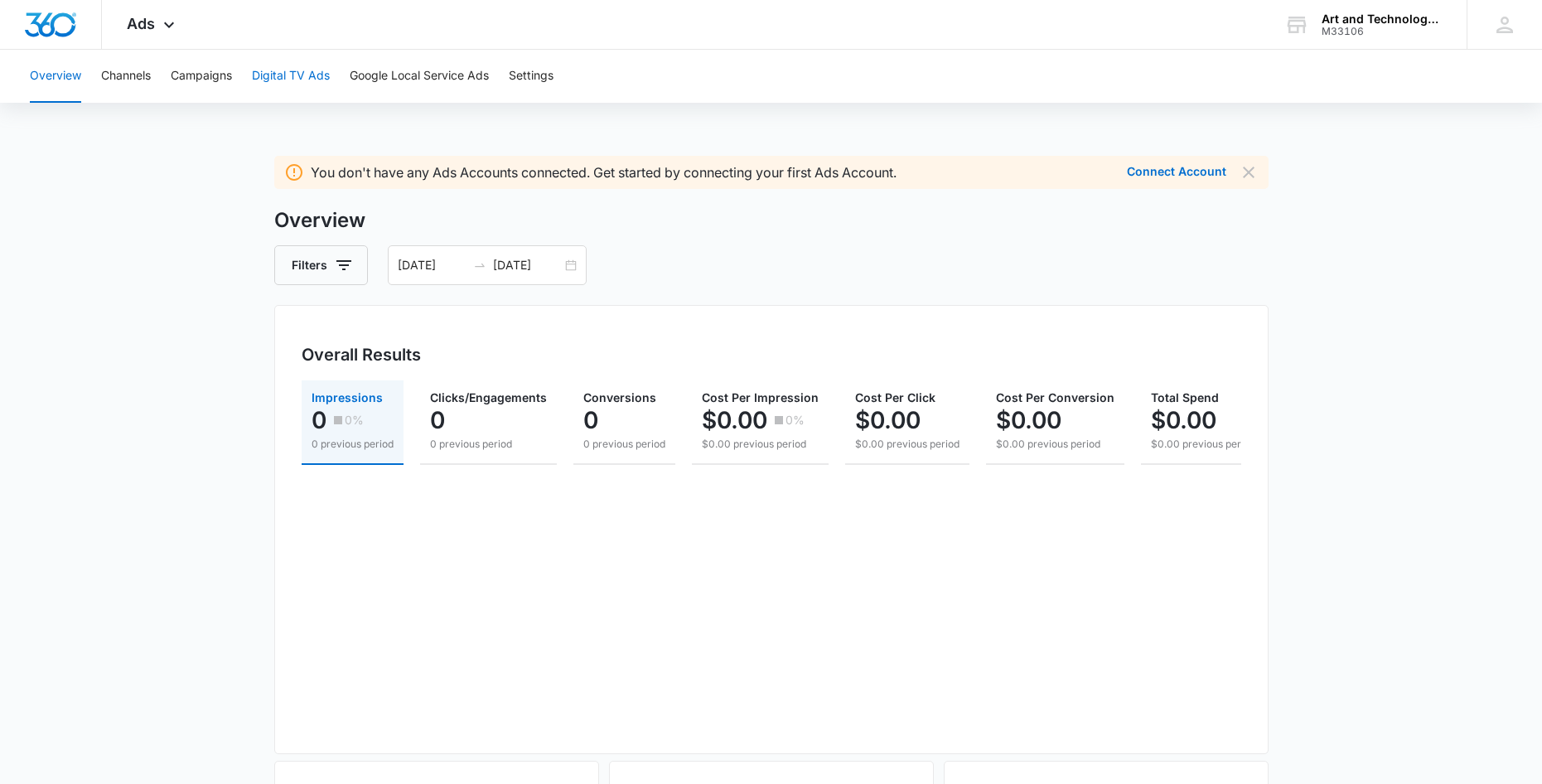
click at [308, 84] on button "Digital TV Ads" at bounding box center [291, 76] width 78 height 53
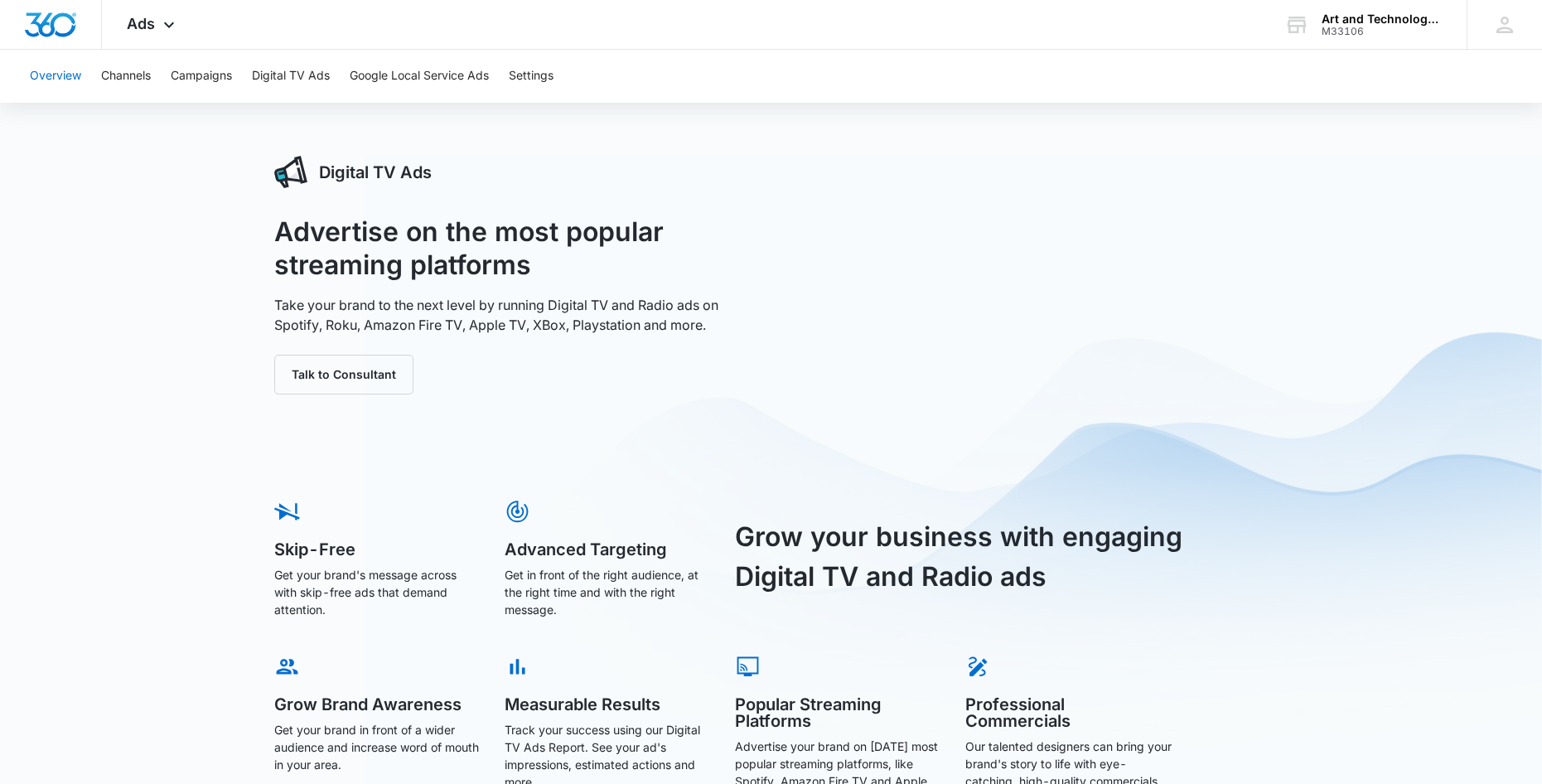
click at [56, 78] on button "Overview" at bounding box center [55, 76] width 51 height 53
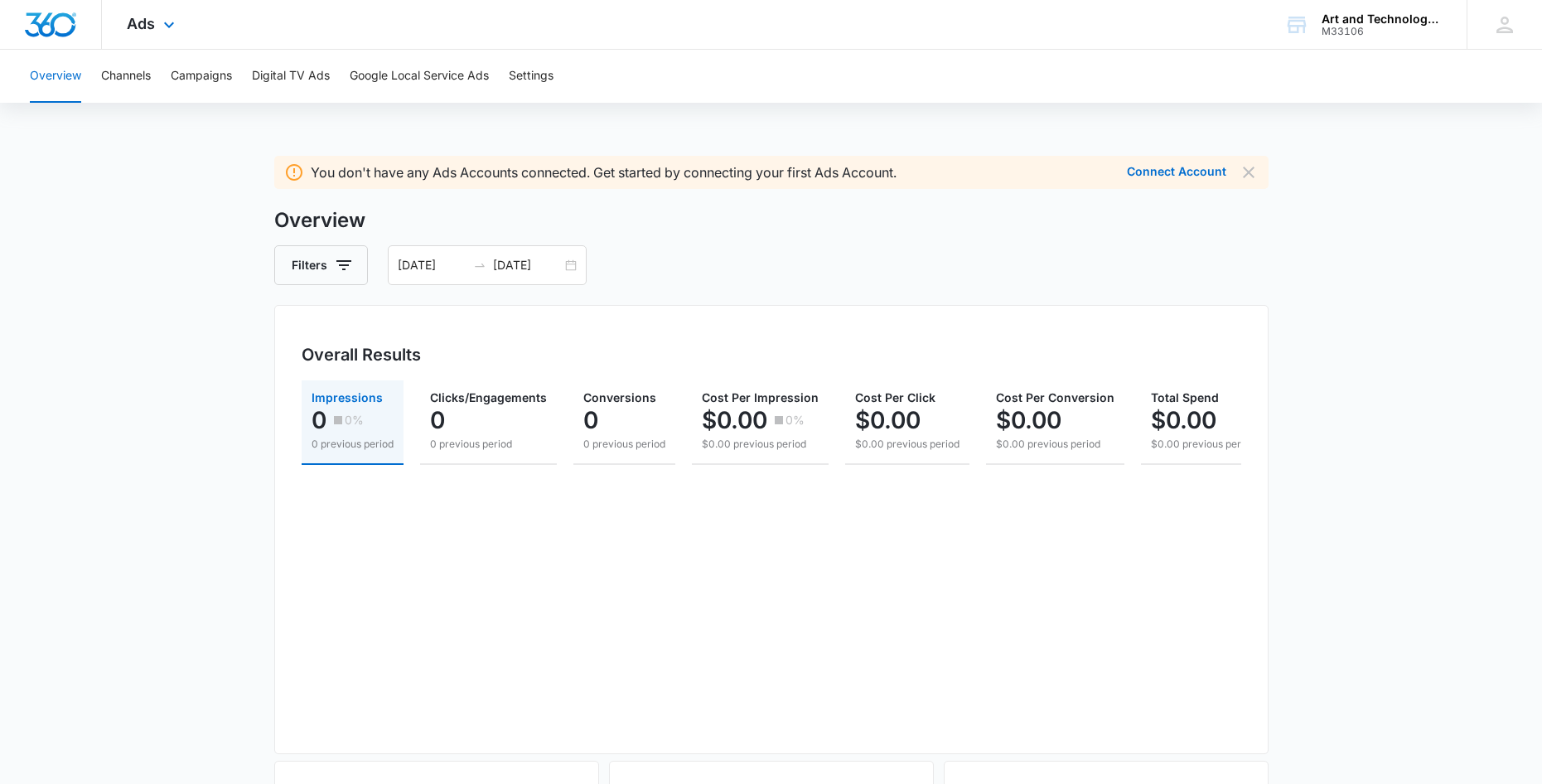
click at [46, 41] on div at bounding box center [50, 24] width 102 height 48
click at [146, 26] on span "Ads" at bounding box center [141, 23] width 28 height 18
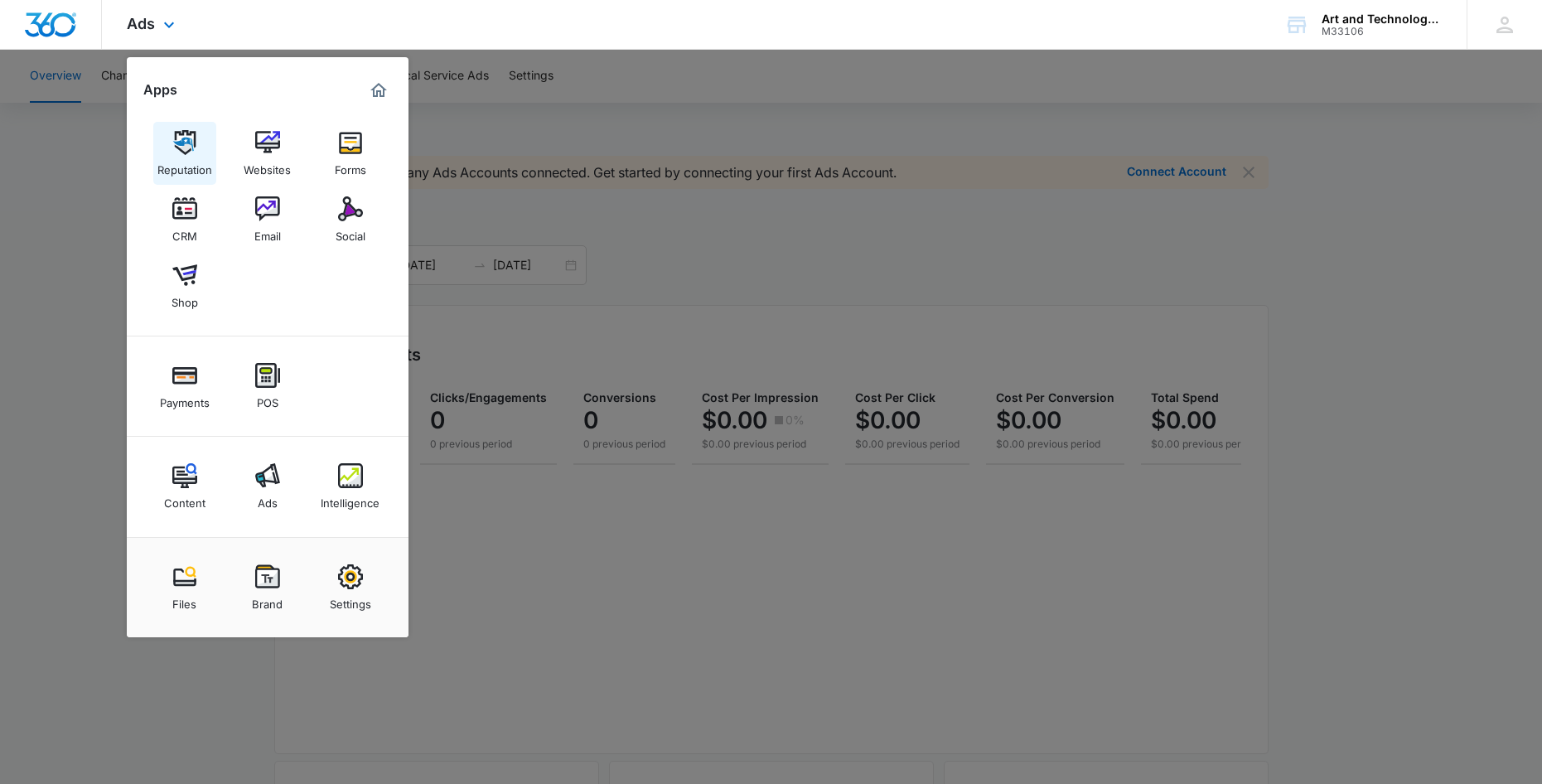
click at [190, 153] on img at bounding box center [185, 143] width 25 height 25
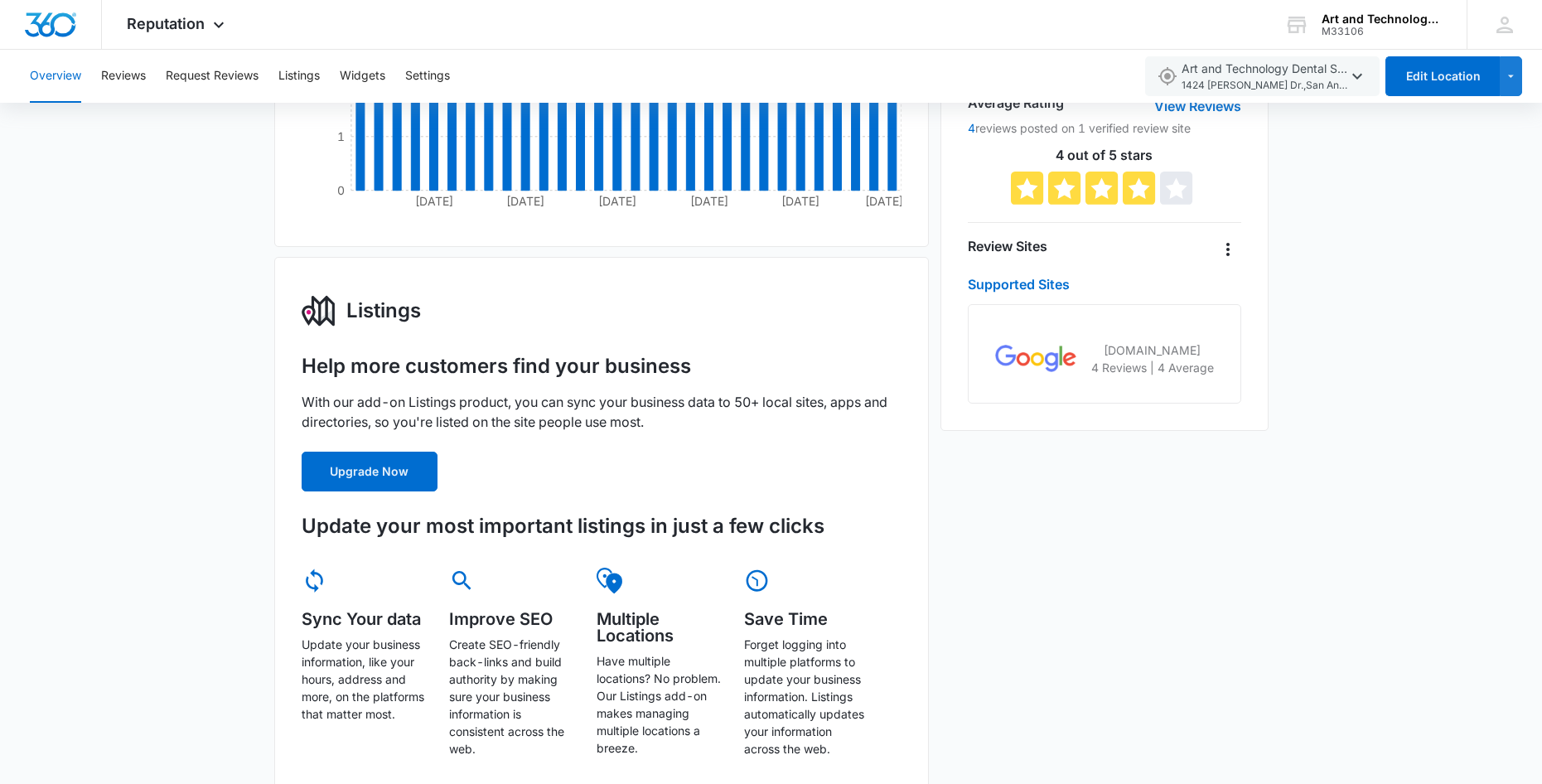
scroll to position [414, 0]
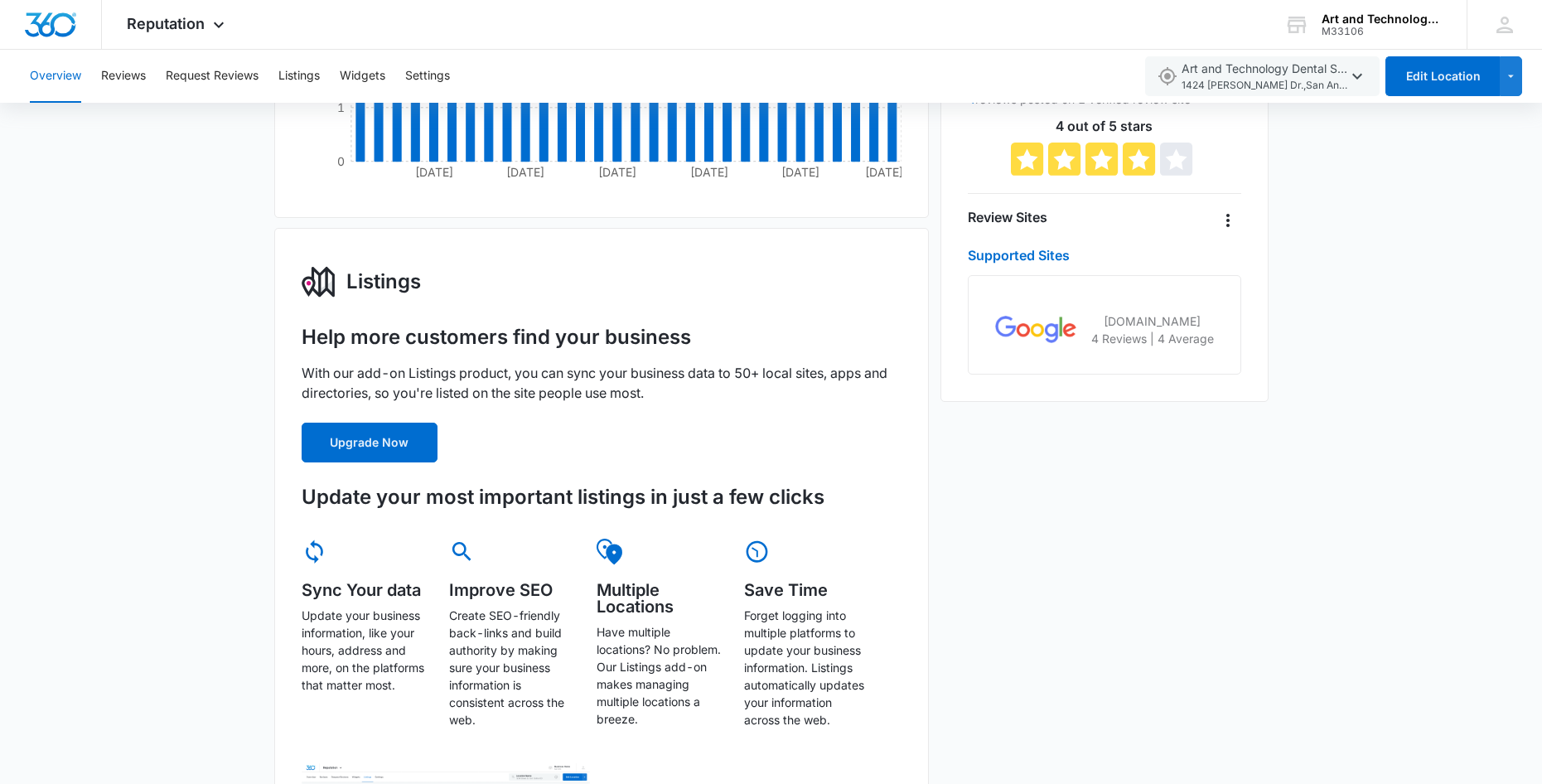
click at [376, 421] on div "Help more customers find your business With our add-on Listings product, you ca…" at bounding box center [601, 393] width 600 height 138
click at [396, 437] on button "Upgrade Now" at bounding box center [369, 442] width 136 height 40
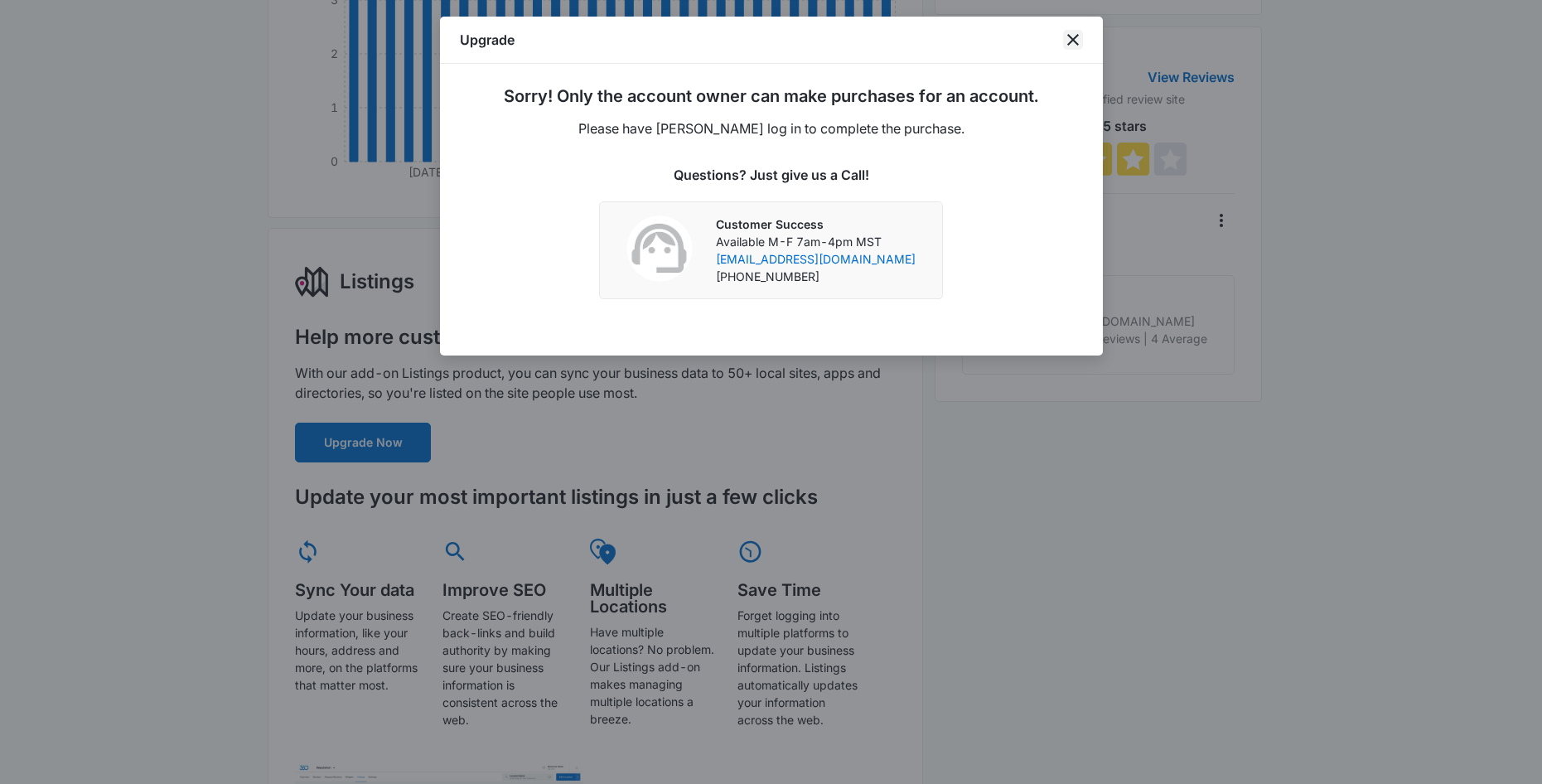
click at [1067, 35] on icon "close" at bounding box center [1072, 39] width 20 height 20
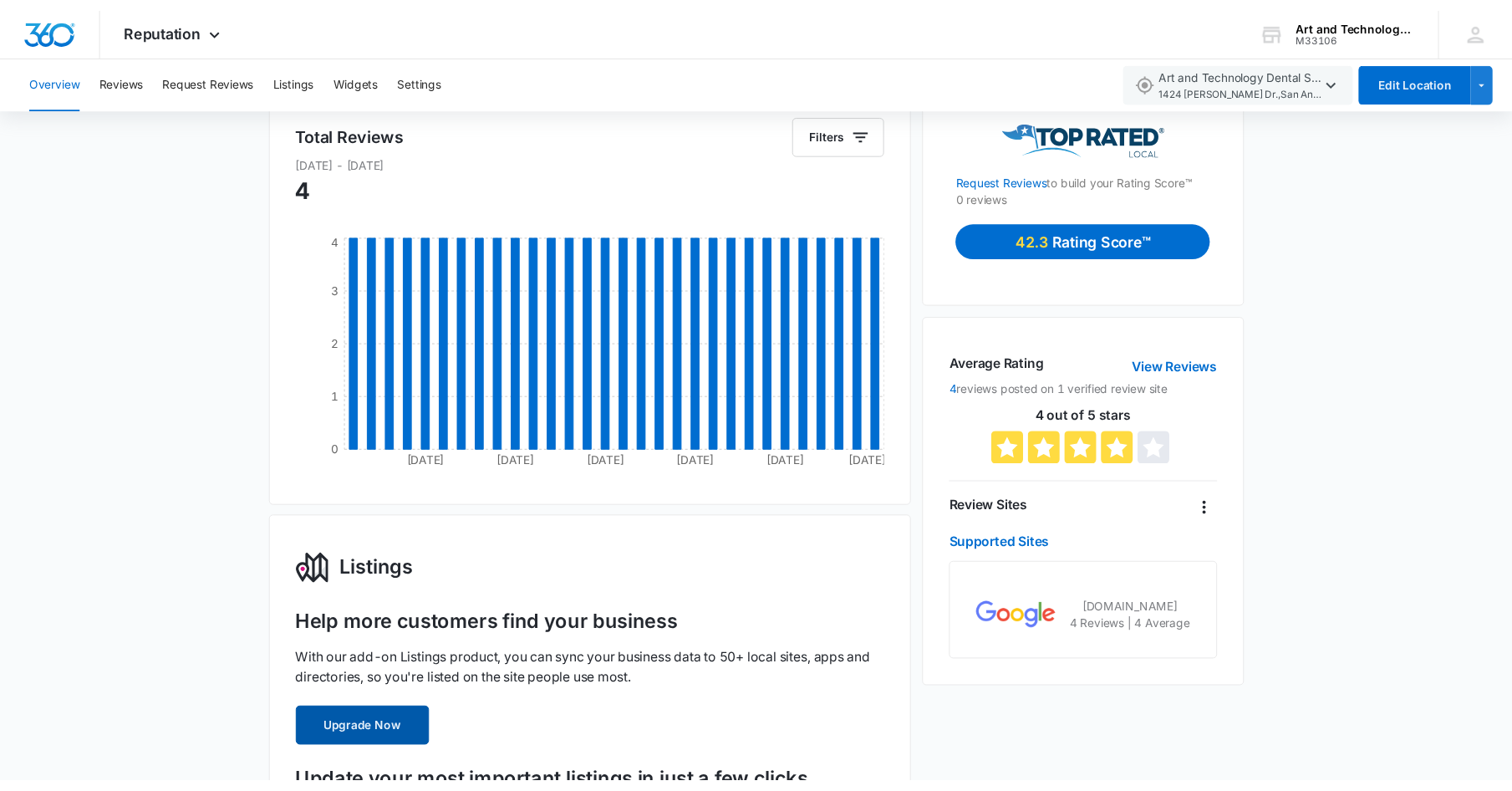
scroll to position [0, 0]
